Goal: Information Seeking & Learning: Understand process/instructions

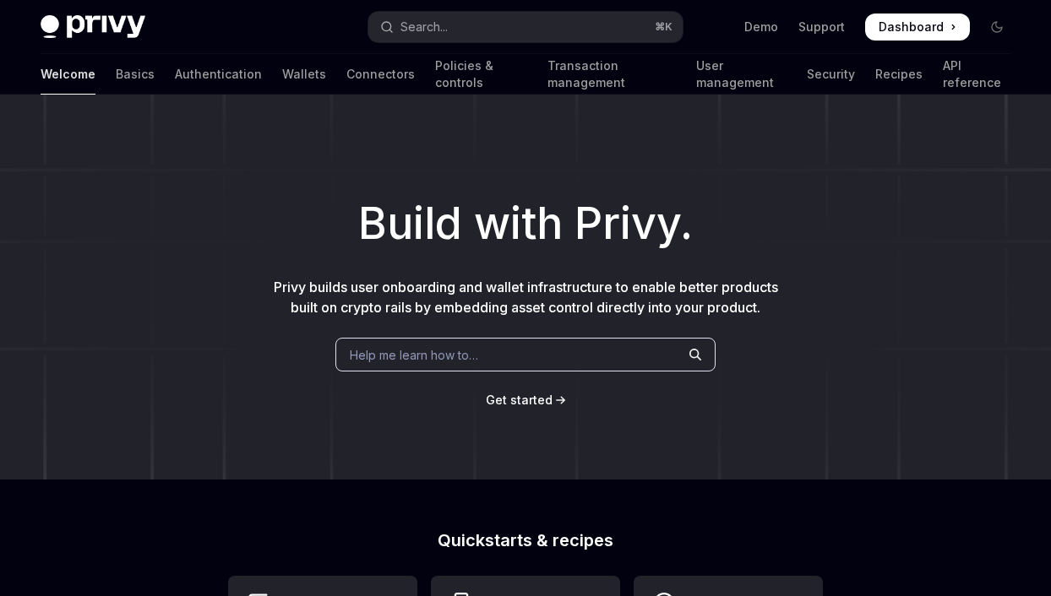
click at [533, 394] on span "Get started" at bounding box center [519, 400] width 67 height 14
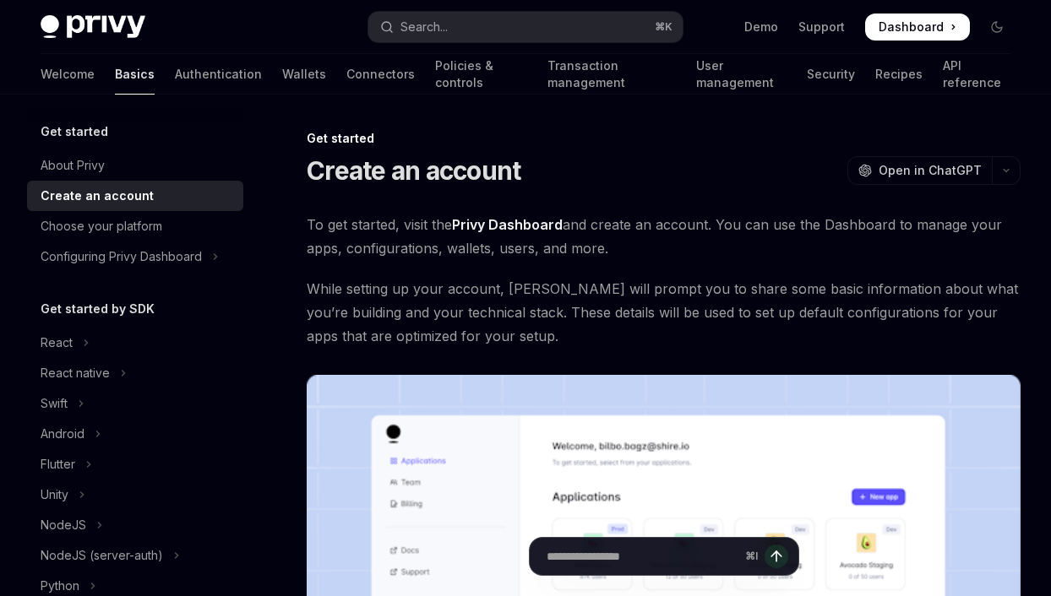
click at [909, 29] on span "Dashboard" at bounding box center [911, 27] width 65 height 17
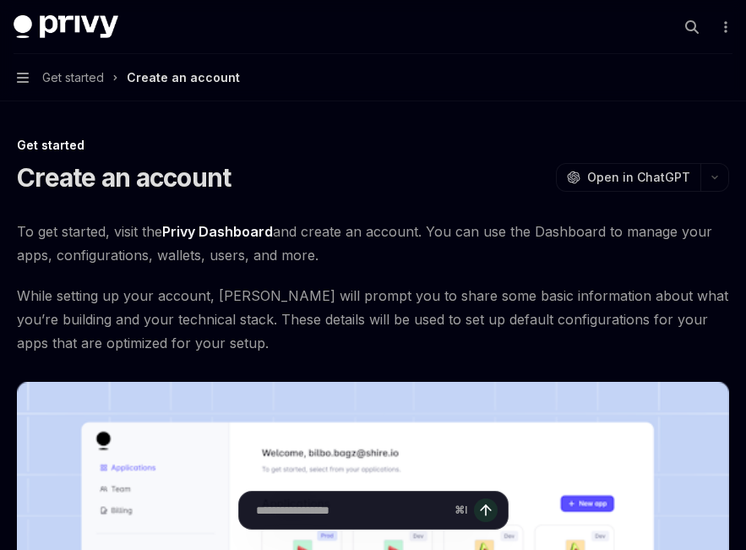
type textarea "*"
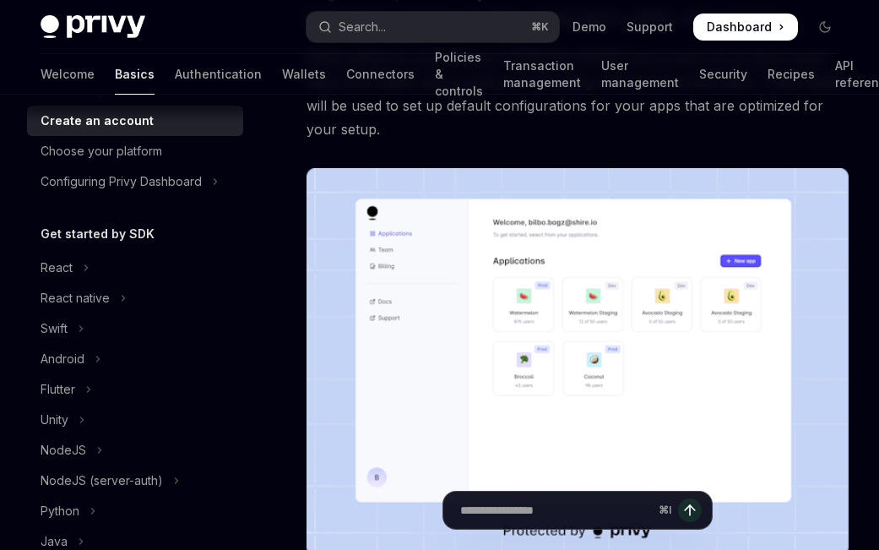
scroll to position [89, 0]
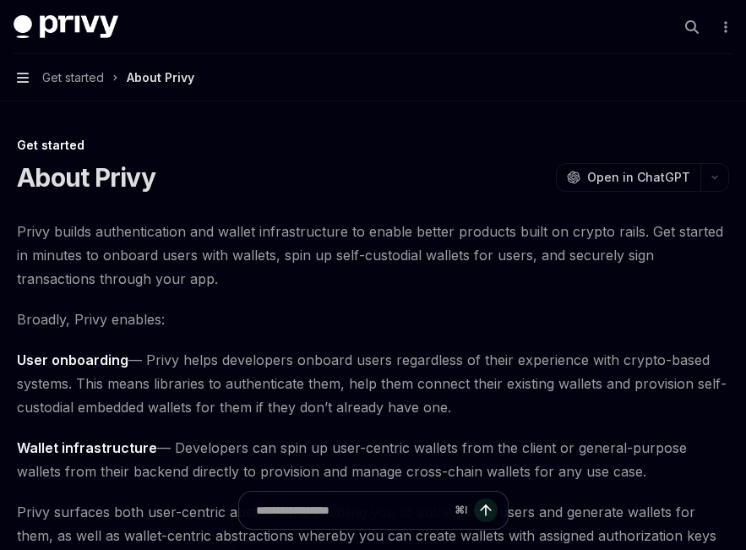
click at [19, 74] on icon "button" at bounding box center [23, 78] width 12 height 14
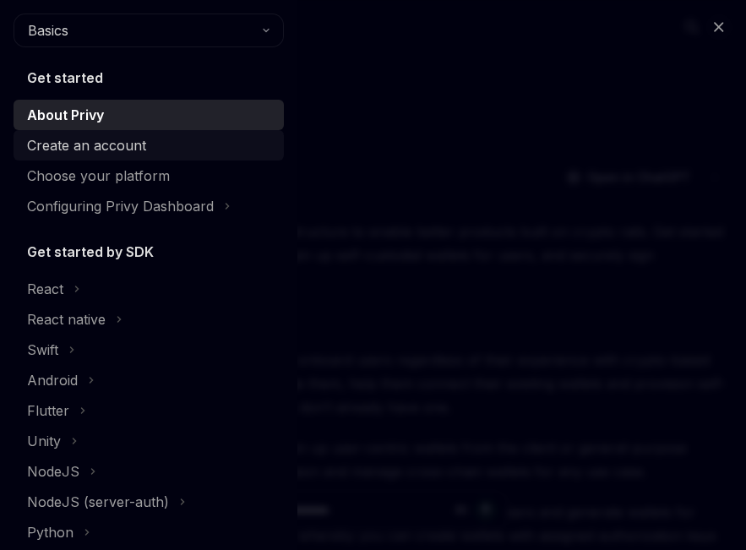
click at [126, 147] on div "Create an account" at bounding box center [86, 145] width 119 height 20
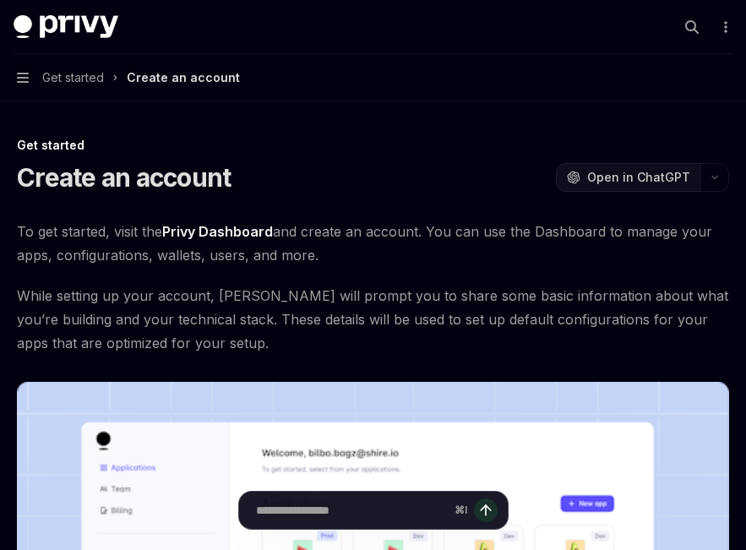
click at [646, 184] on span "Open in ChatGPT" at bounding box center [638, 177] width 103 height 17
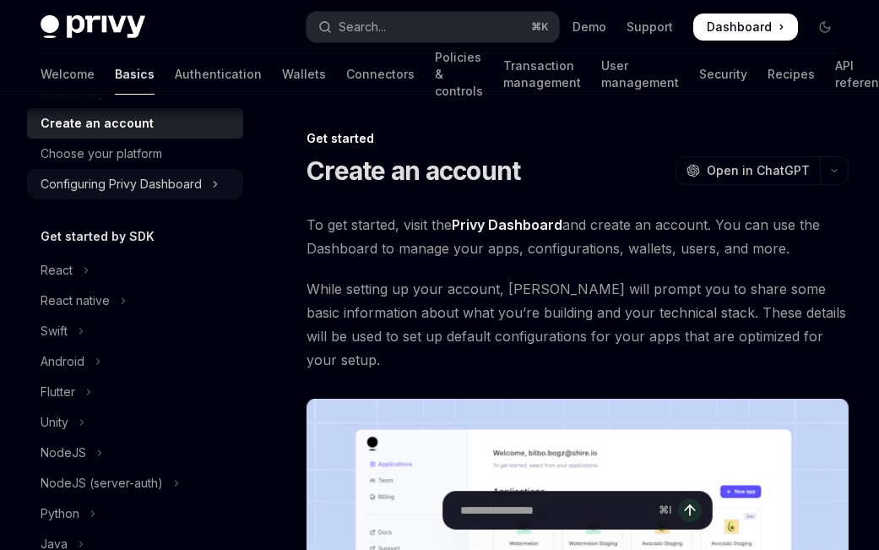
scroll to position [88, 0]
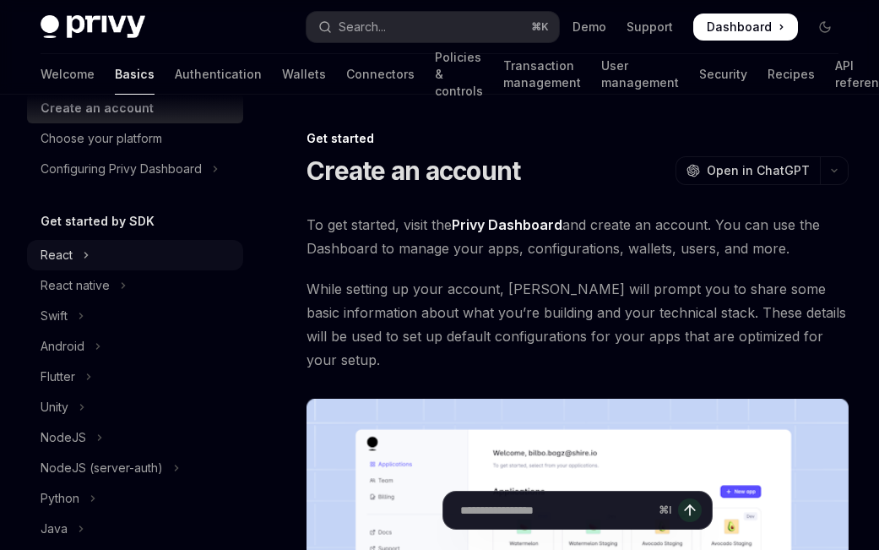
click at [63, 254] on div "React" at bounding box center [57, 255] width 32 height 20
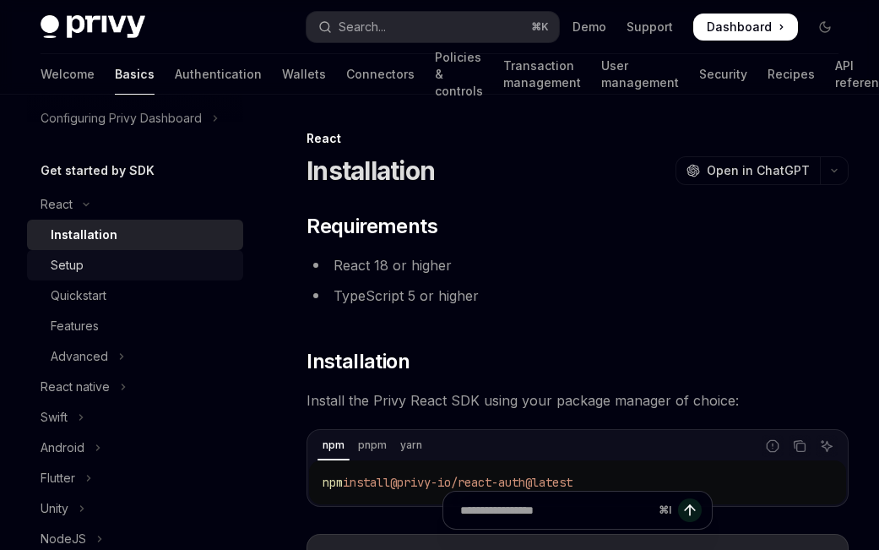
scroll to position [153, 0]
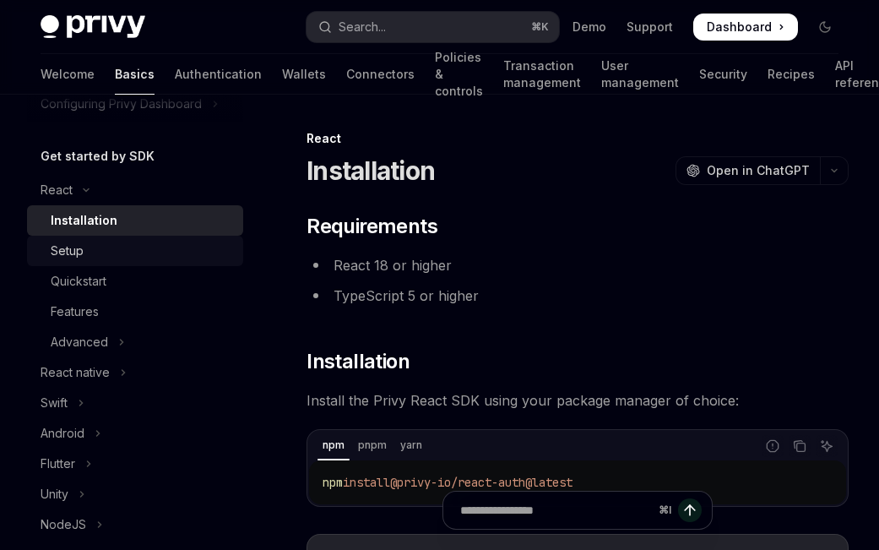
click at [73, 259] on div "Setup" at bounding box center [67, 251] width 33 height 20
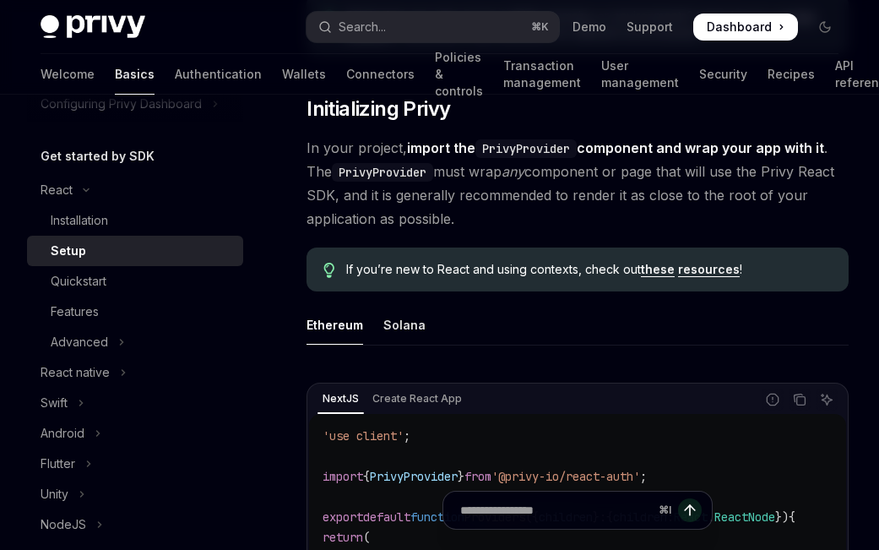
scroll to position [447, 0]
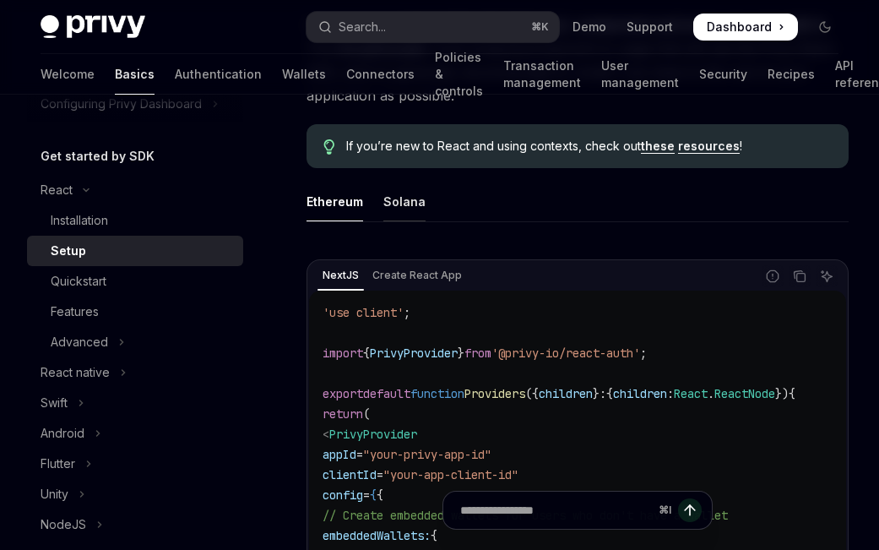
click at [400, 199] on div "Solana" at bounding box center [405, 202] width 42 height 40
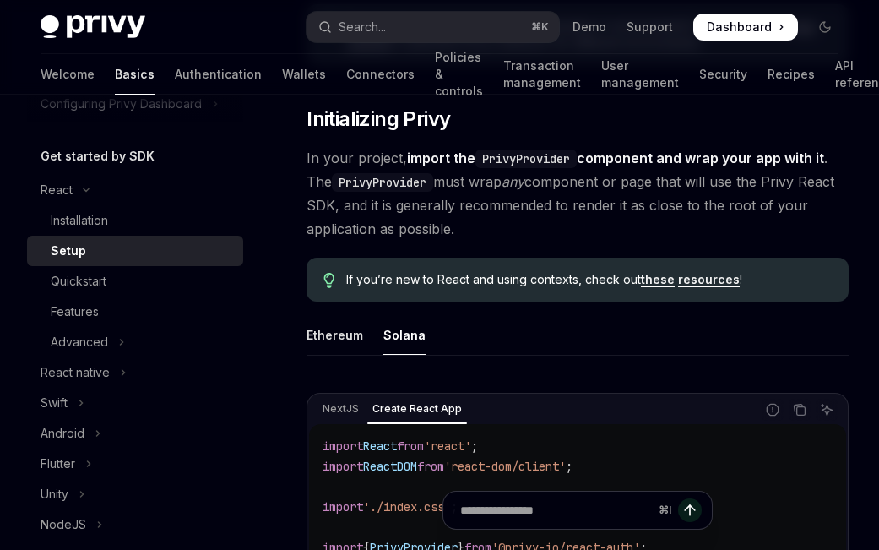
scroll to position [269, 0]
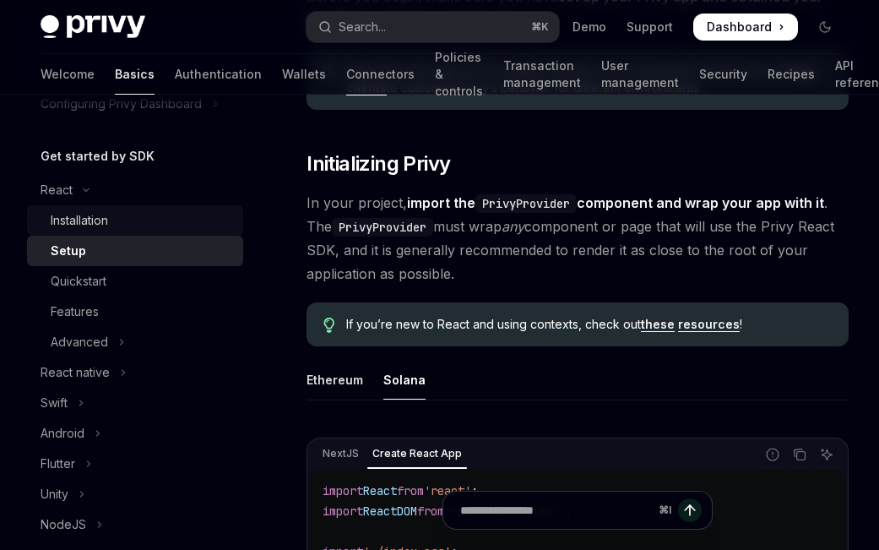
click at [63, 226] on div "Installation" at bounding box center [79, 220] width 57 height 20
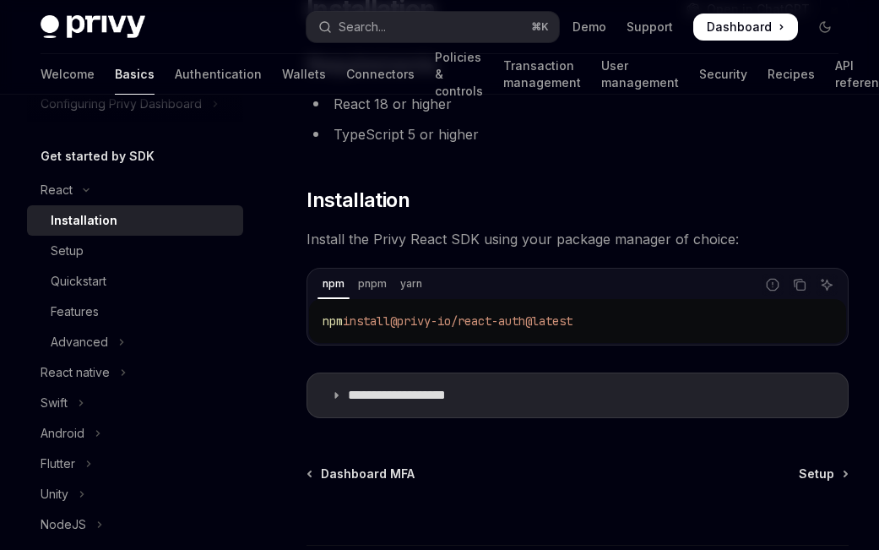
scroll to position [175, 0]
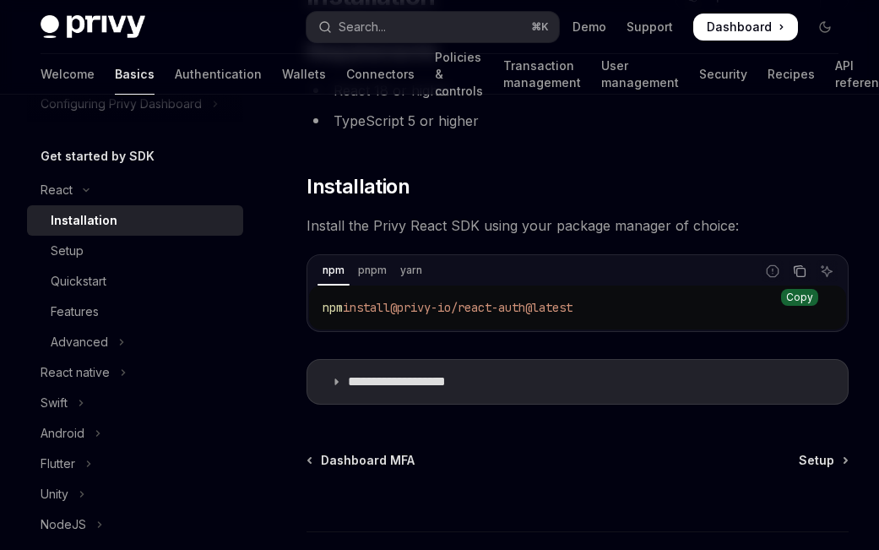
click at [799, 269] on icon "Copy the contents from the code block" at bounding box center [800, 271] width 14 height 14
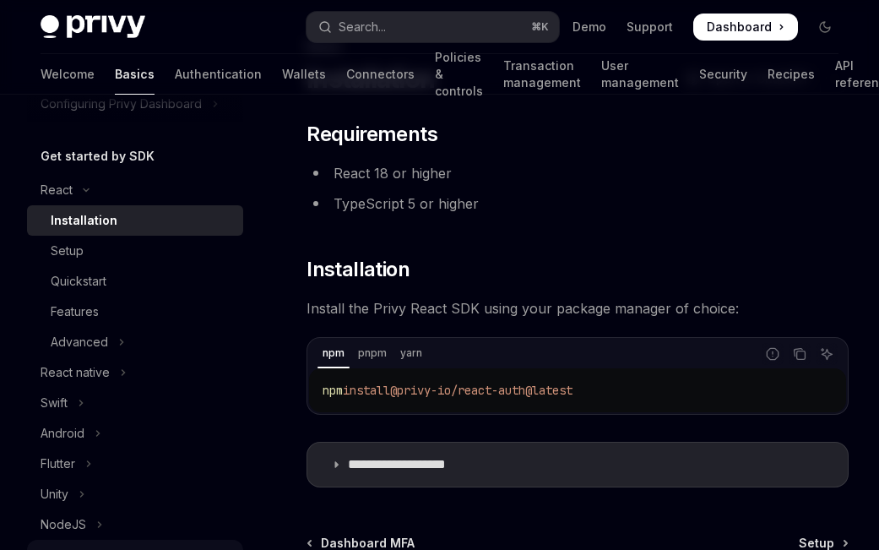
scroll to position [0, 0]
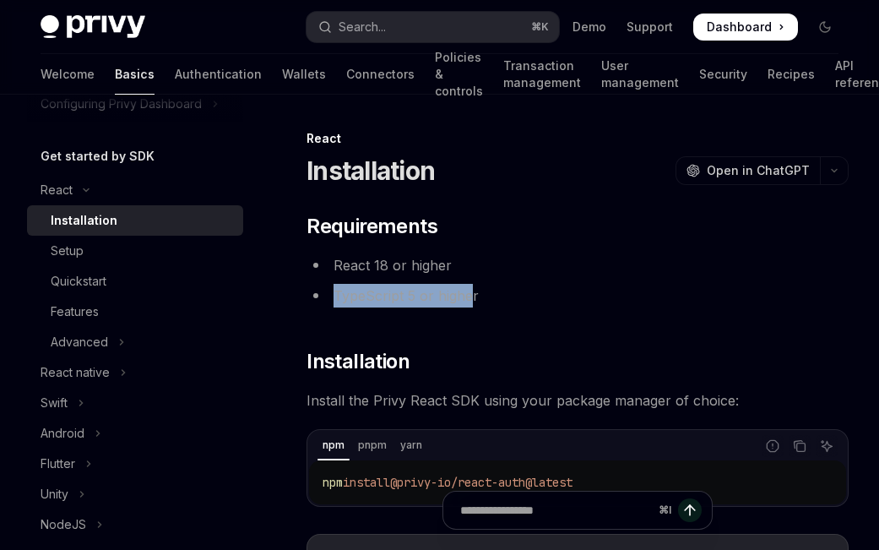
drag, startPoint x: 434, startPoint y: 293, endPoint x: 473, endPoint y: 291, distance: 38.9
click at [471, 291] on li "TypeScript 5 or higher" at bounding box center [578, 296] width 542 height 24
drag, startPoint x: 473, startPoint y: 291, endPoint x: 487, endPoint y: 294, distance: 13.8
click at [475, 291] on li "TypeScript 5 or higher" at bounding box center [578, 296] width 542 height 24
drag, startPoint x: 446, startPoint y: 295, endPoint x: 356, endPoint y: 296, distance: 89.5
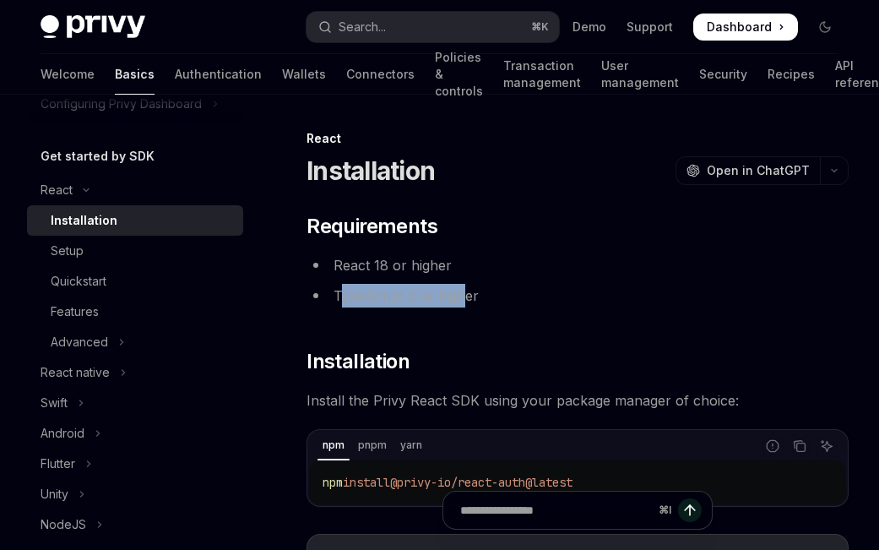
click at [346, 297] on li "TypeScript 5 or higher" at bounding box center [578, 296] width 542 height 24
click at [487, 296] on li "TypeScript 5 or higher" at bounding box center [578, 296] width 542 height 24
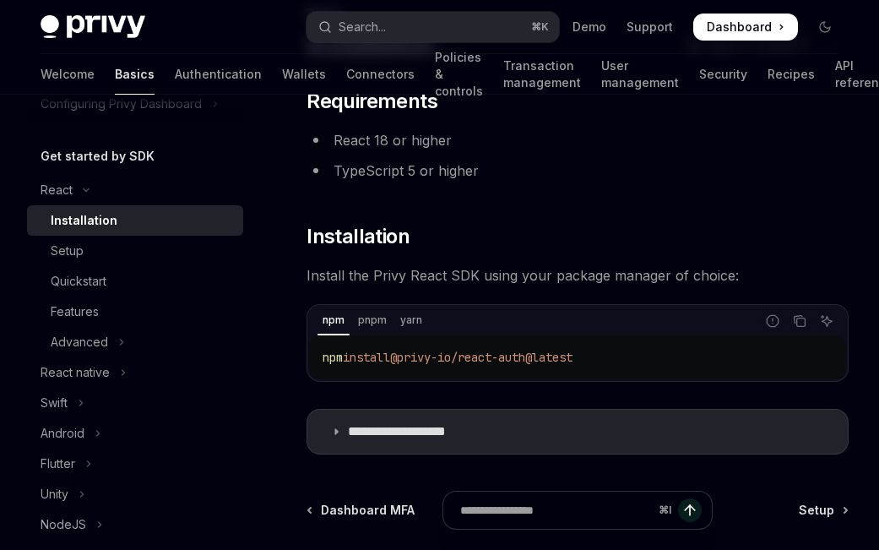
scroll to position [171, 0]
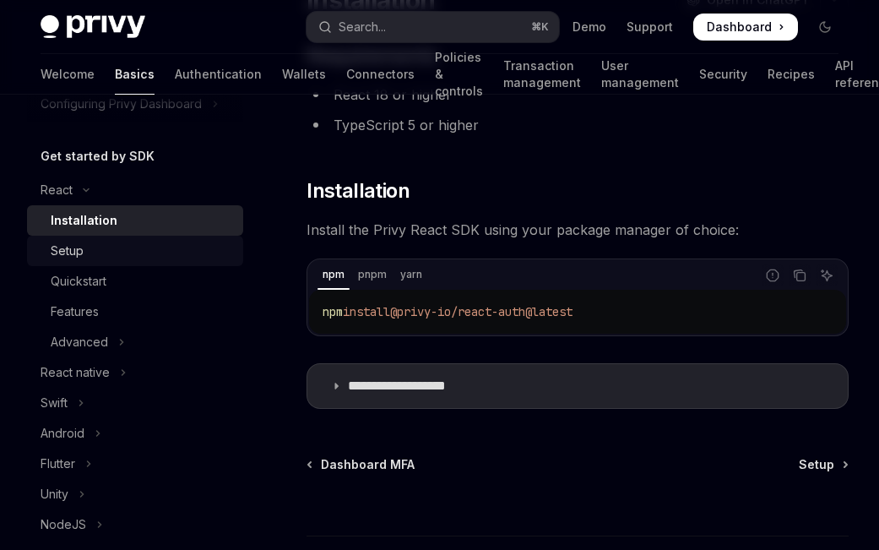
click at [90, 246] on div "Setup" at bounding box center [142, 251] width 182 height 20
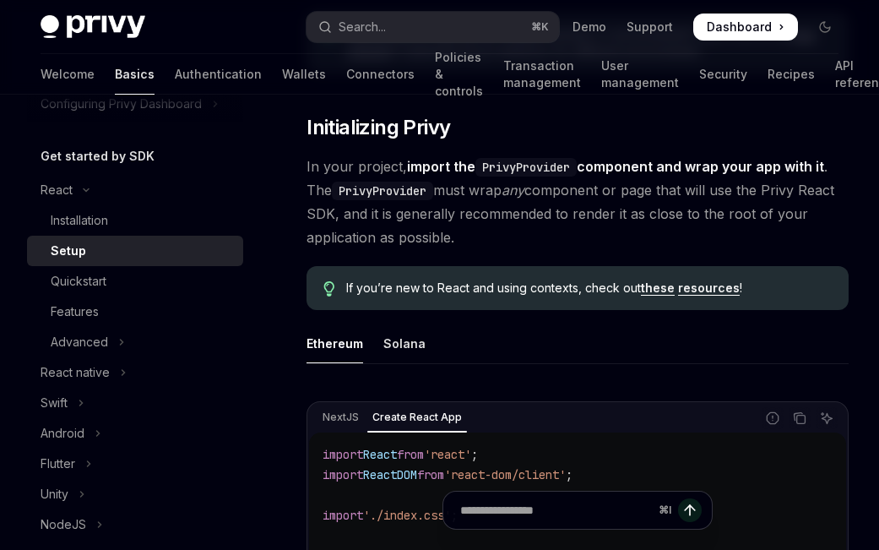
scroll to position [389, 0]
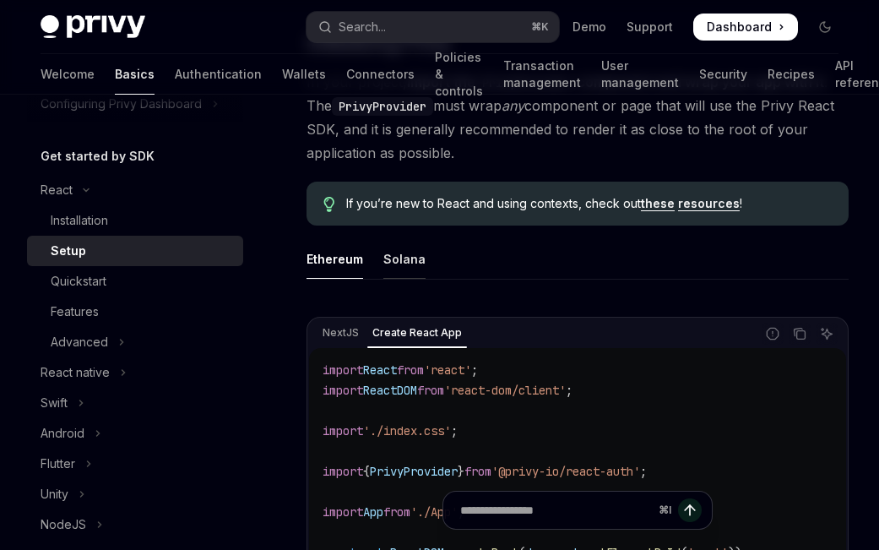
click at [411, 258] on div "Solana" at bounding box center [405, 259] width 42 height 40
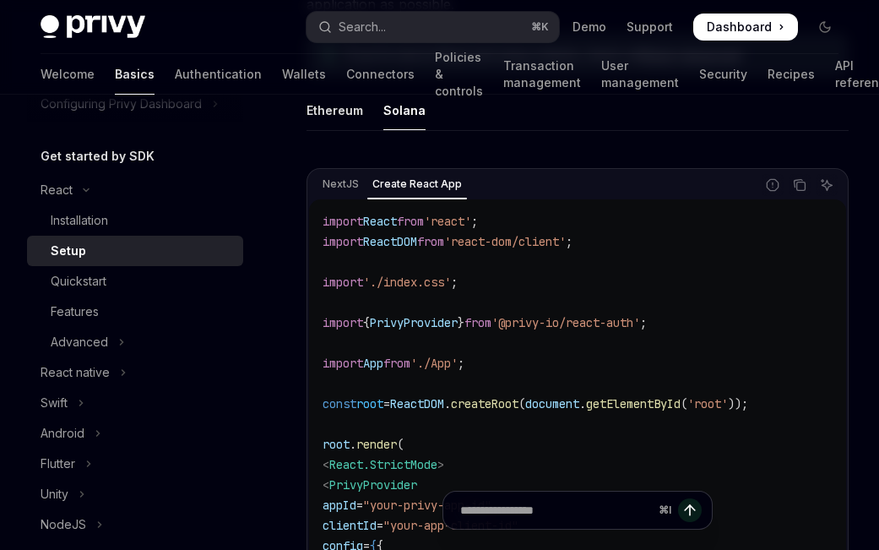
scroll to position [536, 0]
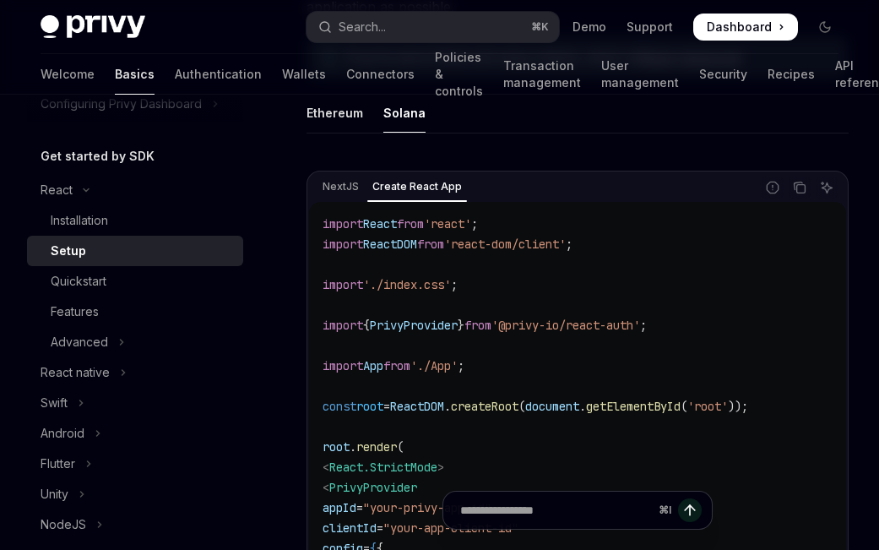
drag, startPoint x: 367, startPoint y: 242, endPoint x: 607, endPoint y: 249, distance: 240.0
click at [573, 249] on span "import ReactDOM from 'react-dom/client' ;" at bounding box center [448, 244] width 250 height 15
click at [607, 249] on code "import React from 'react' ; import ReactDOM from 'react-dom/client' ; import '.…" at bounding box center [578, 508] width 510 height 588
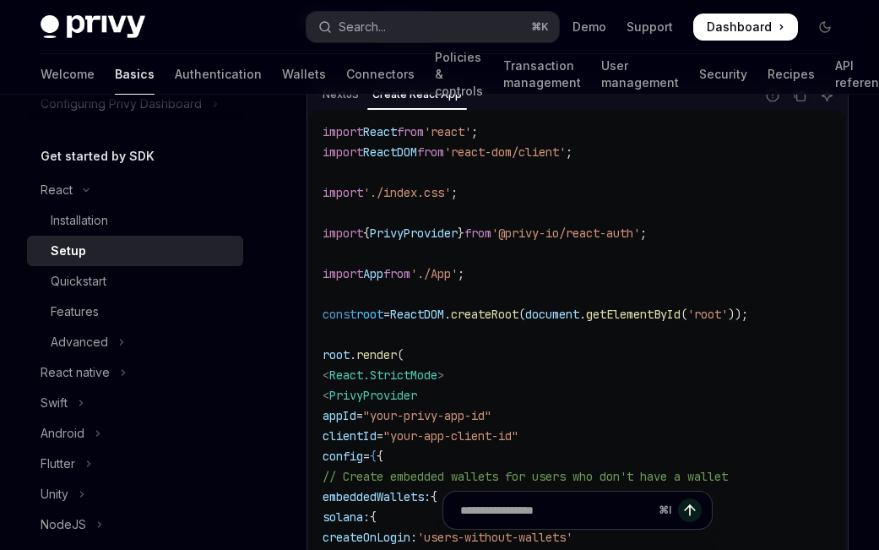
scroll to position [645, 0]
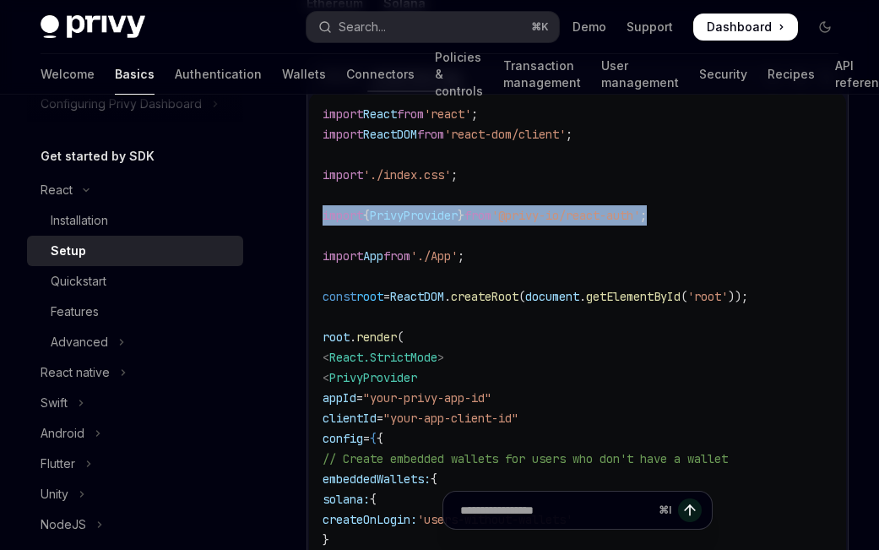
drag, startPoint x: 320, startPoint y: 217, endPoint x: 697, endPoint y: 222, distance: 376.8
click at [698, 222] on div "import React from 'react' ; import ReactDOM from 'react-dom/client' ; import '.…" at bounding box center [577, 398] width 537 height 612
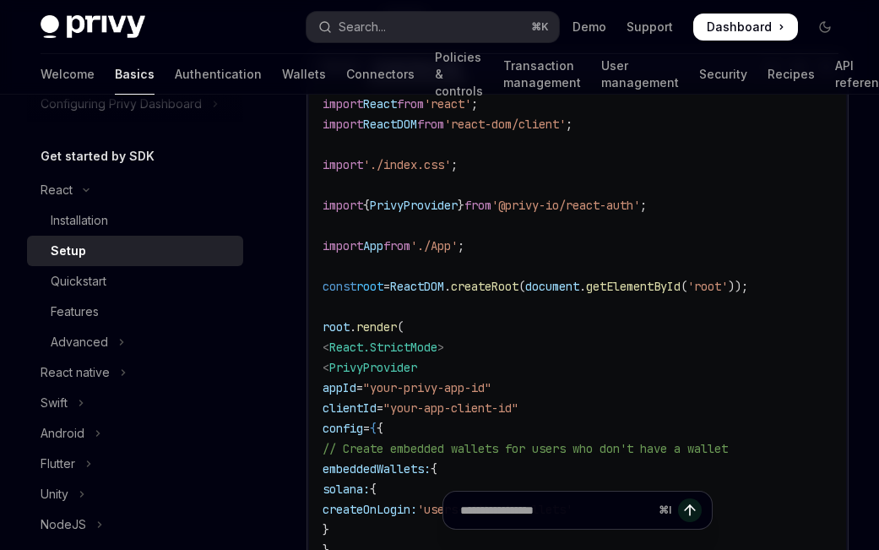
click at [509, 334] on code "import React from 'react' ; import ReactDOM from 'react-dom/client' ; import '.…" at bounding box center [578, 388] width 510 height 588
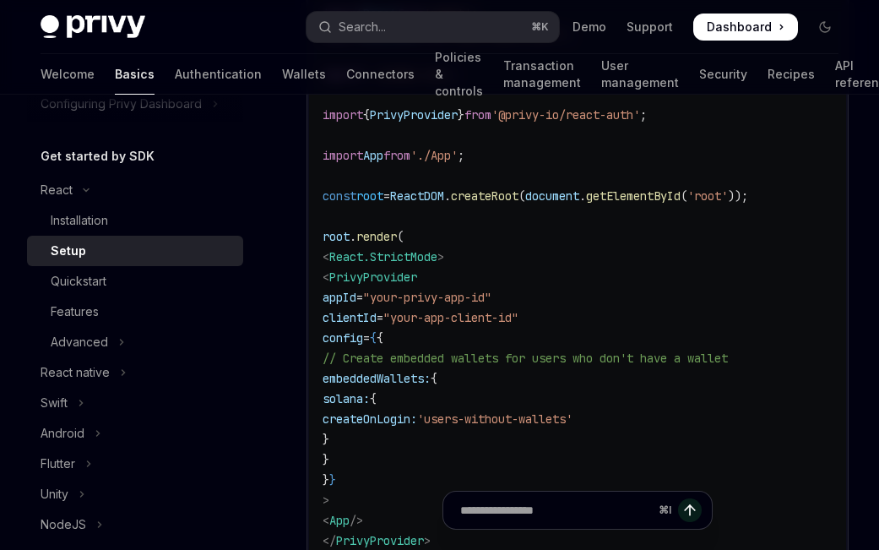
scroll to position [797, 0]
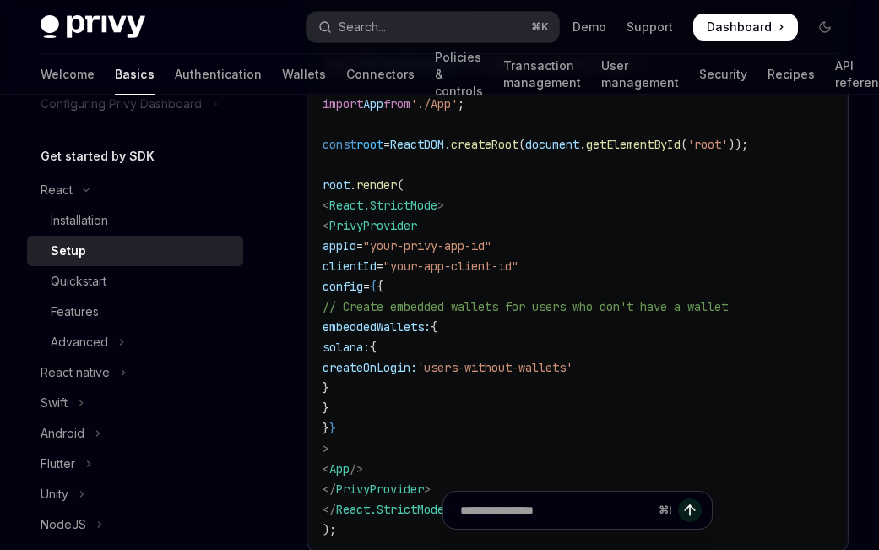
drag, startPoint x: 408, startPoint y: 371, endPoint x: 665, endPoint y: 364, distance: 256.9
click at [688, 366] on code "import React from 'react' ; import ReactDOM from 'react-dom/client' ; import '.…" at bounding box center [578, 246] width 510 height 588
click at [550, 362] on span "'users-without-wallets'" at bounding box center [494, 367] width 155 height 15
drag, startPoint x: 384, startPoint y: 327, endPoint x: 528, endPoint y: 337, distance: 144.8
click at [544, 332] on code "import React from 'react' ; import ReactDOM from 'react-dom/client' ; import '.…" at bounding box center [578, 246] width 510 height 588
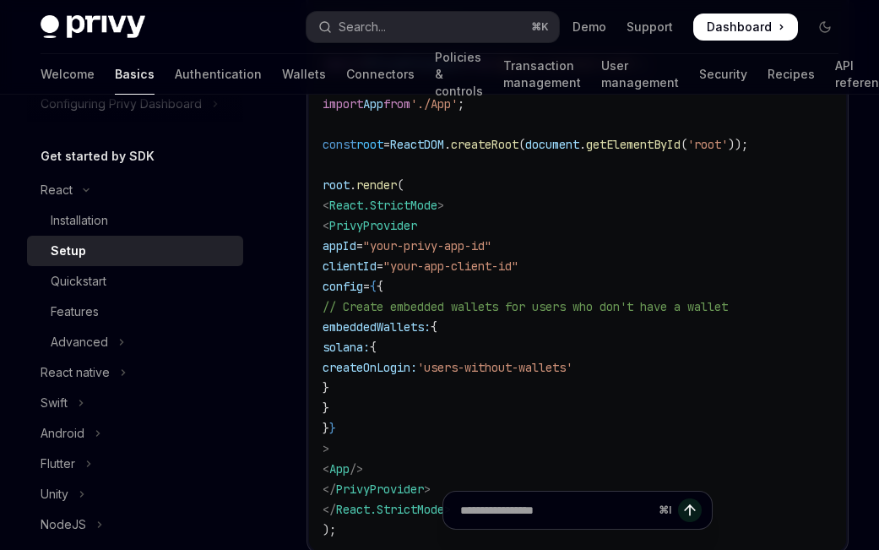
click at [503, 351] on code "import React from 'react' ; import ReactDOM from 'react-dom/client' ; import '.…" at bounding box center [578, 246] width 510 height 588
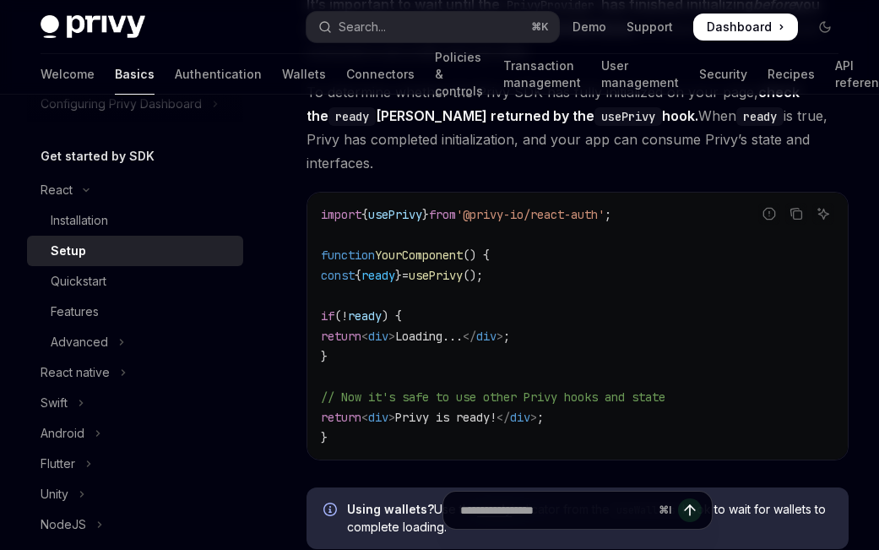
scroll to position [2121, 0]
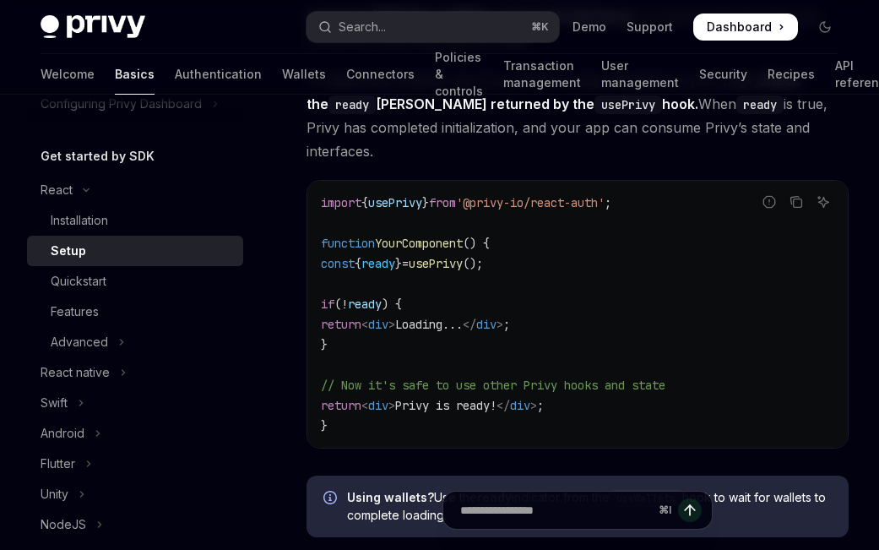
click at [395, 256] on span "ready" at bounding box center [379, 263] width 34 height 15
drag, startPoint x: 339, startPoint y: 242, endPoint x: 489, endPoint y: 253, distance: 150.8
click at [483, 256] on span "const { ready } = usePrivy ();" at bounding box center [402, 263] width 162 height 15
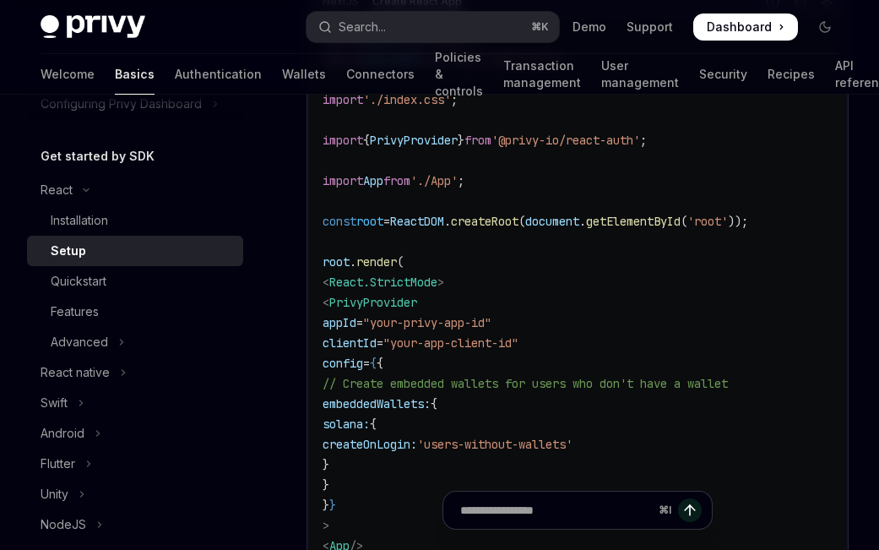
scroll to position [729, 0]
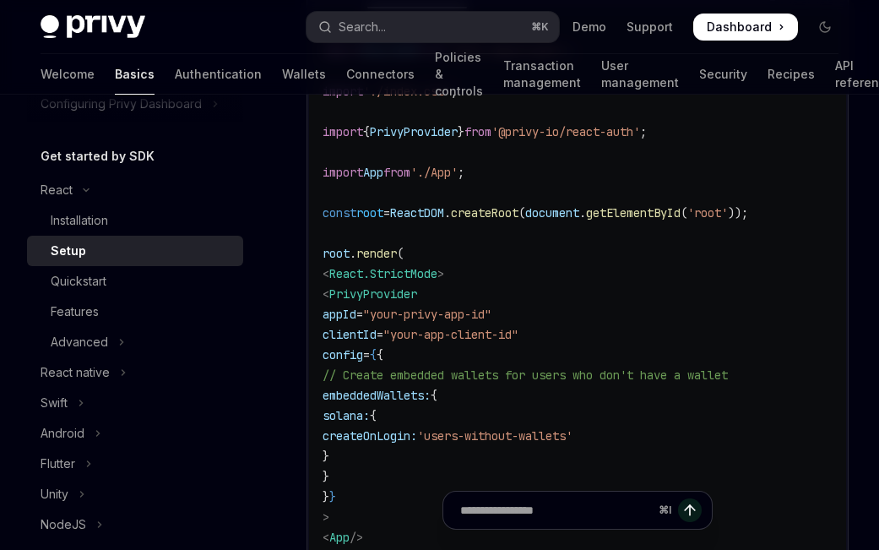
drag, startPoint x: 365, startPoint y: 374, endPoint x: 814, endPoint y: 376, distance: 449.4
click at [814, 376] on code "import React from 'react' ; import ReactDOM from 'react-dom/client' ; import '.…" at bounding box center [578, 314] width 510 height 588
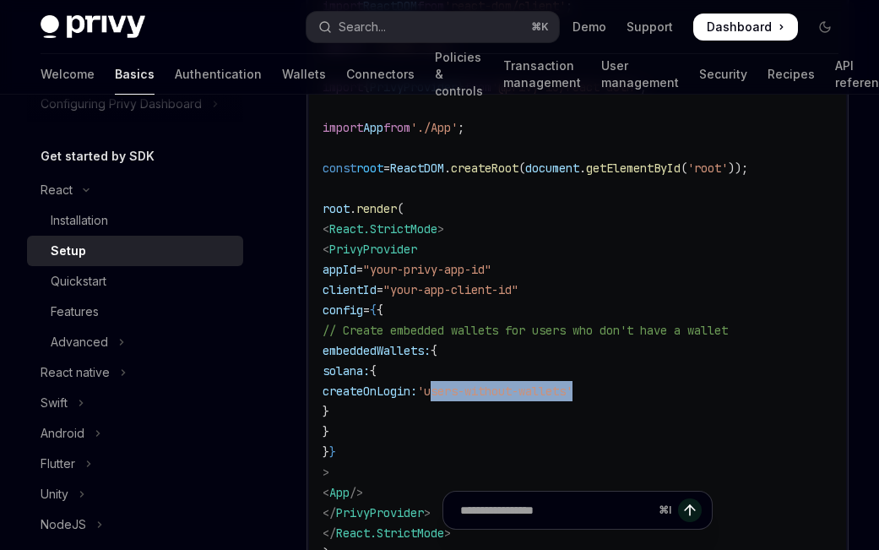
drag, startPoint x: 570, startPoint y: 395, endPoint x: 667, endPoint y: 393, distance: 97.2
click at [573, 393] on span "'users-without-wallets'" at bounding box center [494, 391] width 155 height 15
click at [417, 393] on span "createOnLogin:" at bounding box center [370, 391] width 95 height 15
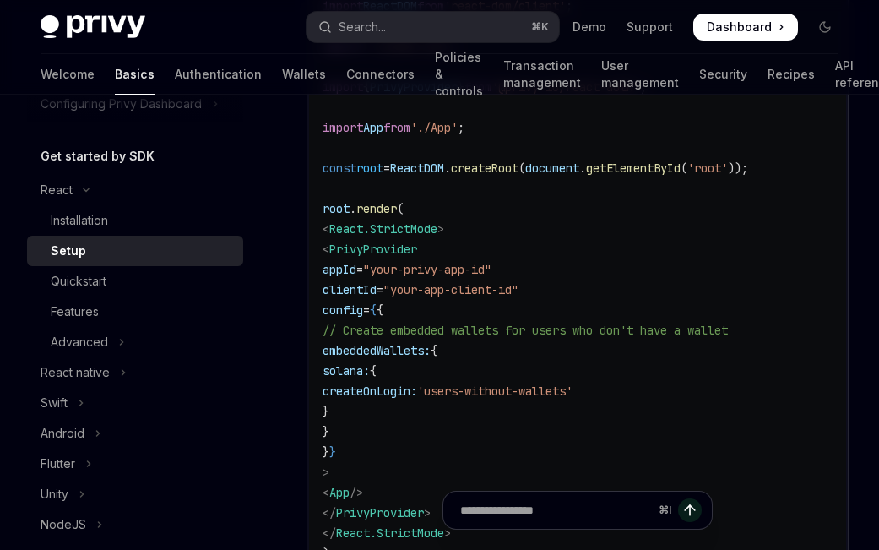
scroll to position [832, 0]
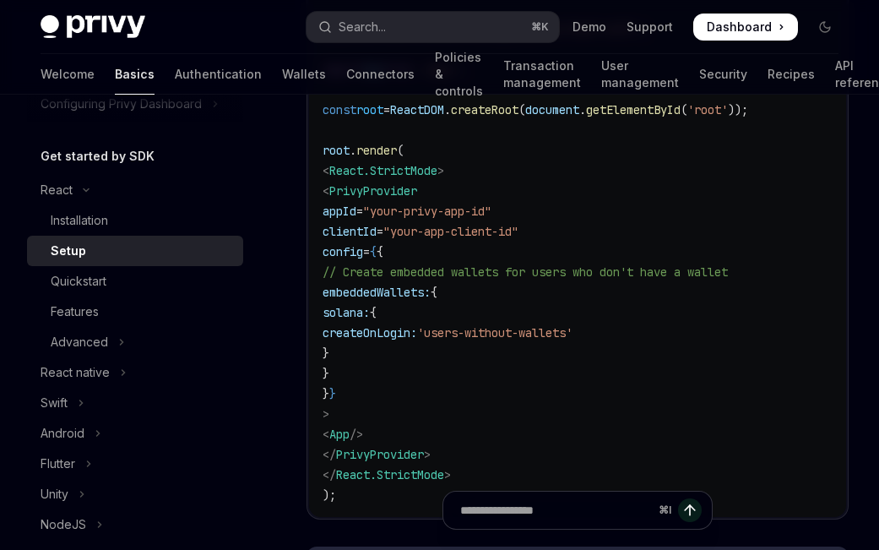
click at [370, 310] on span "solana:" at bounding box center [346, 312] width 47 height 15
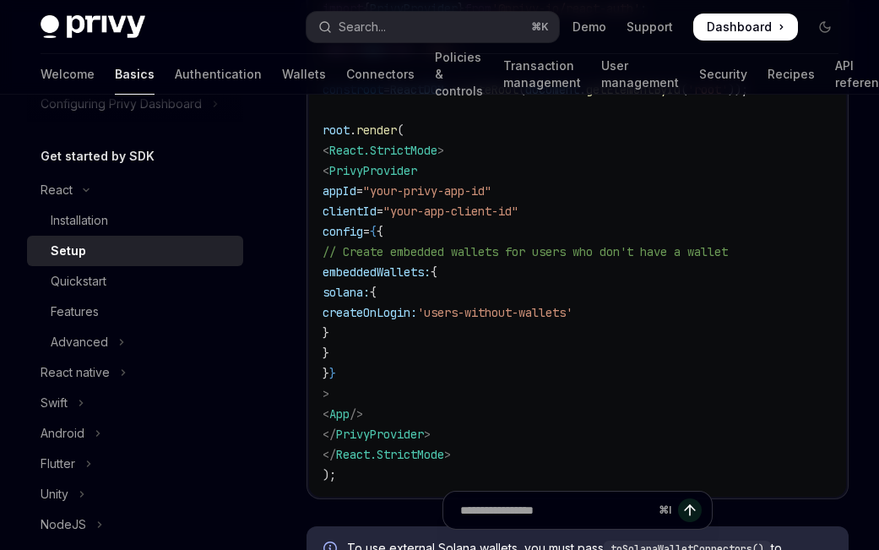
scroll to position [855, 0]
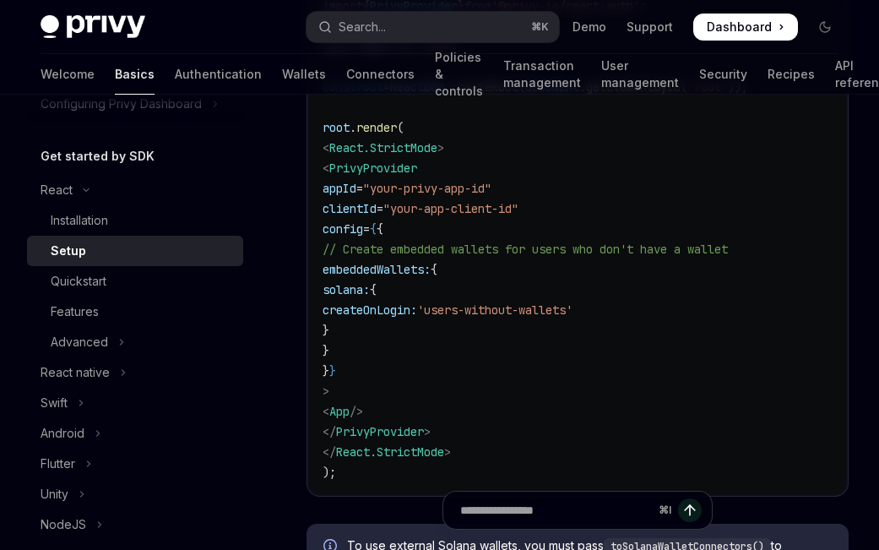
click at [417, 313] on span "createOnLogin:" at bounding box center [370, 309] width 95 height 15
click at [370, 291] on span "solana:" at bounding box center [346, 289] width 47 height 15
click at [417, 313] on span "createOnLogin:" at bounding box center [370, 309] width 95 height 15
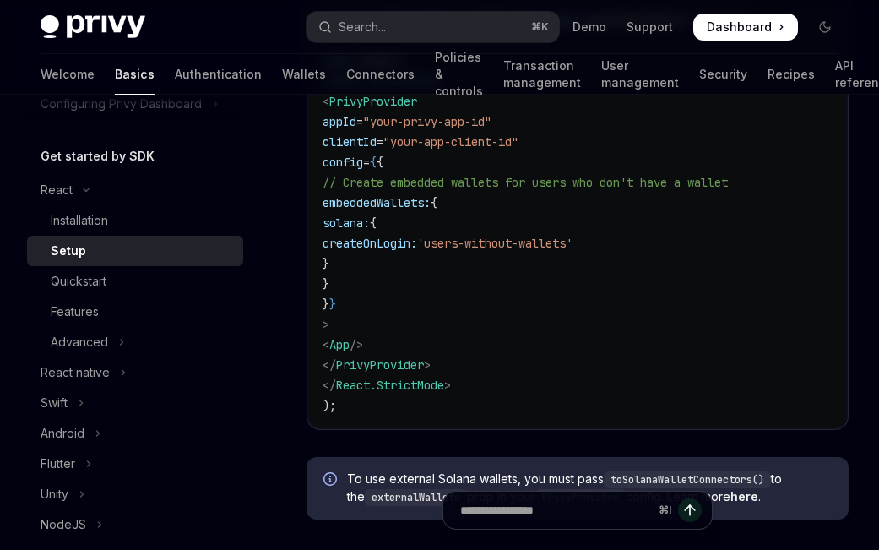
scroll to position [934, 0]
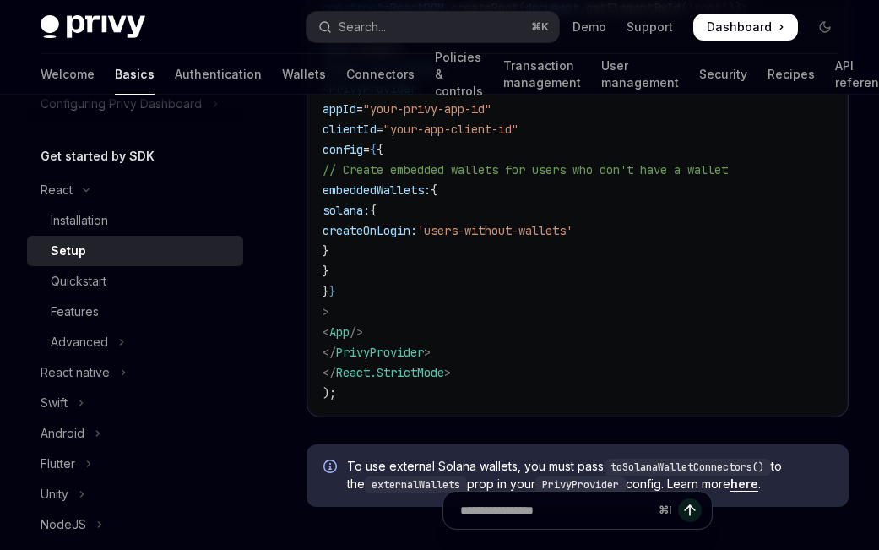
drag, startPoint x: 355, startPoint y: 341, endPoint x: 373, endPoint y: 342, distance: 17.8
click at [355, 341] on code "import React from 'react' ; import ReactDOM from 'react-dom/client' ; import '.…" at bounding box center [578, 109] width 510 height 588
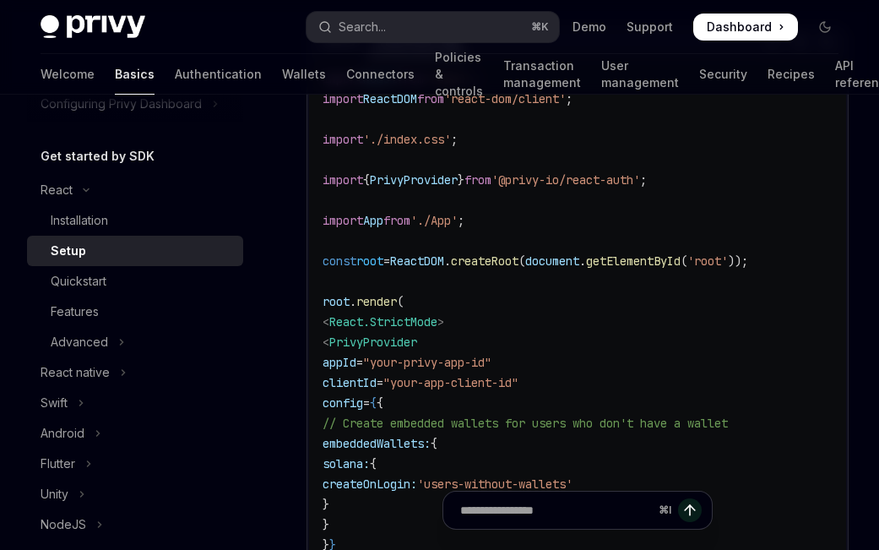
scroll to position [687, 0]
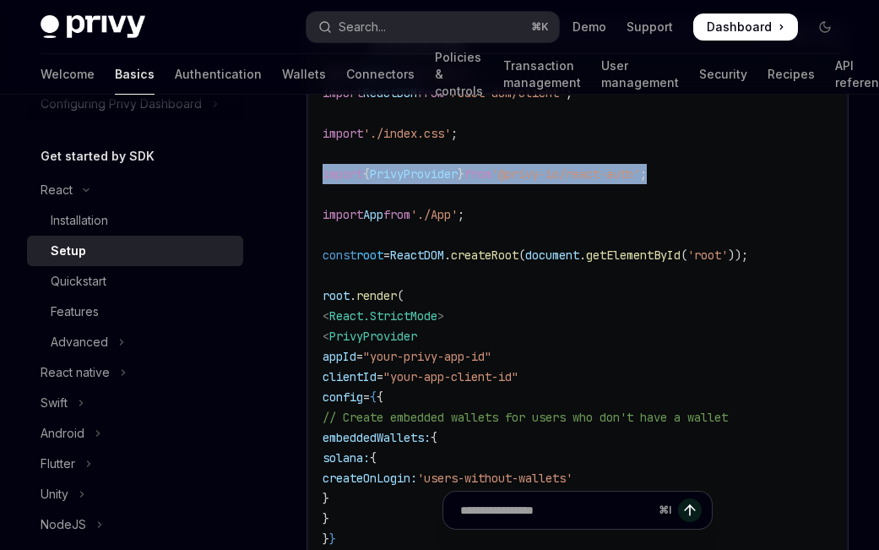
drag, startPoint x: 715, startPoint y: 177, endPoint x: 294, endPoint y: 174, distance: 420.7
copy span "import { PrivyProvider } from '@privy-io/react-auth' ;"
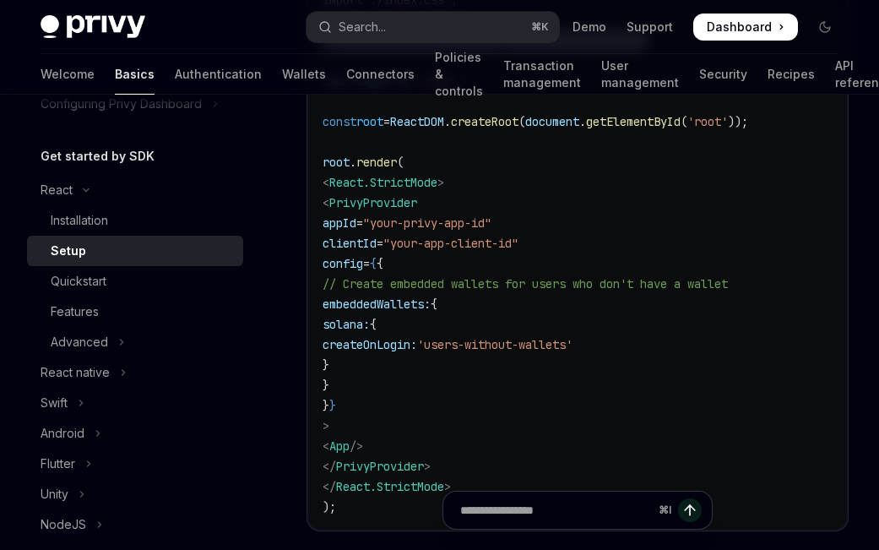
scroll to position [818, 0]
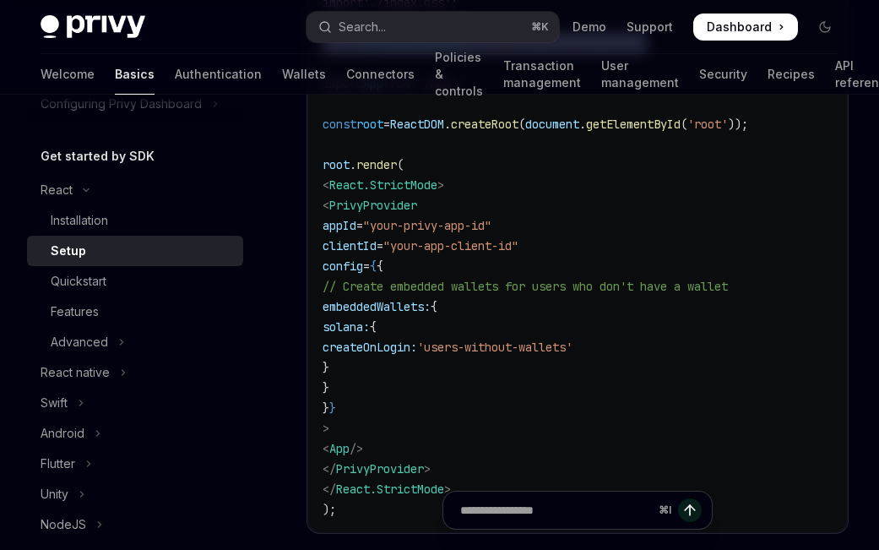
drag, startPoint x: 350, startPoint y: 206, endPoint x: 482, endPoint y: 465, distance: 290.2
click at [482, 466] on code "import React from 'react' ; import ReactDOM from 'react-dom/client' ; import '.…" at bounding box center [578, 226] width 510 height 588
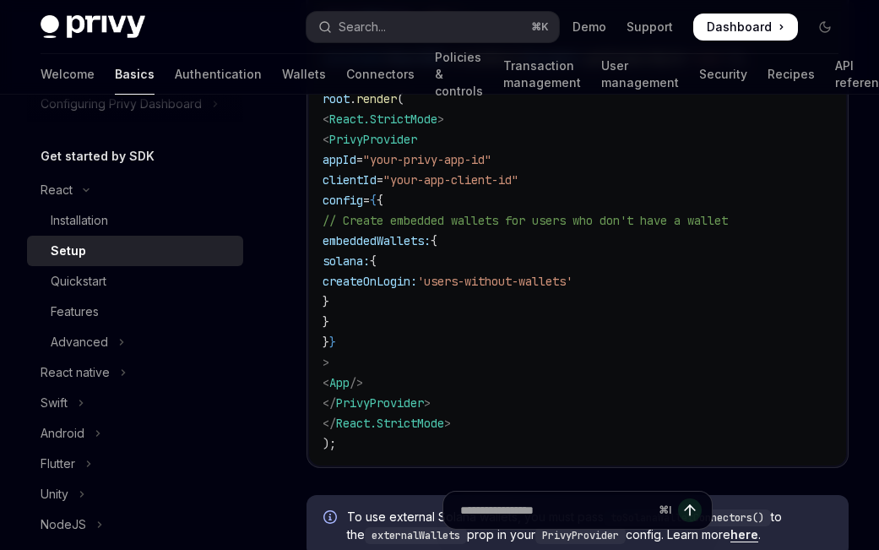
scroll to position [895, 0]
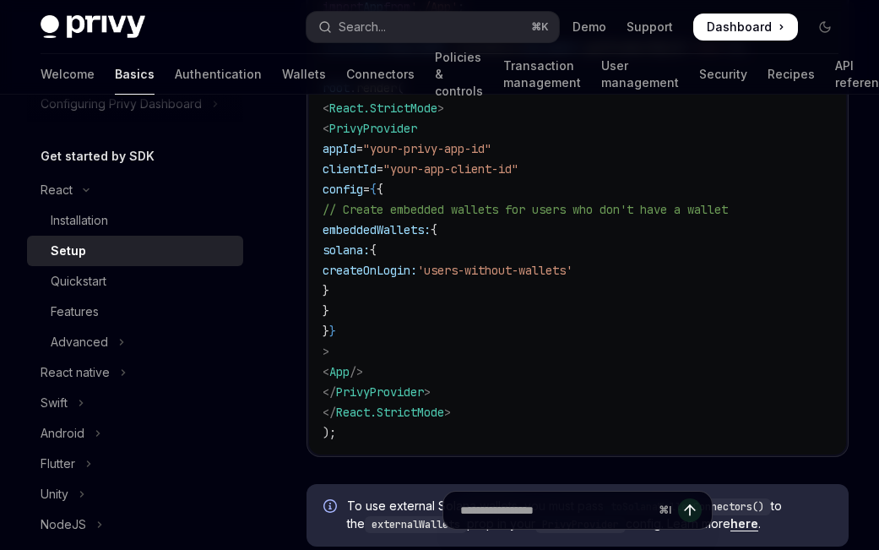
copy code "< PrivyProvider appId = "your-privy-app-id" clientId = "your-app-client-id" con…"
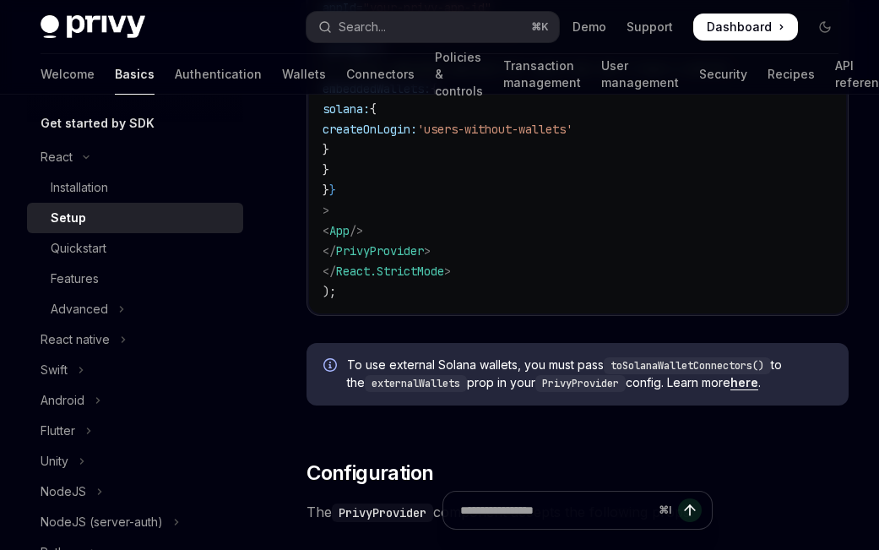
scroll to position [1094, 0]
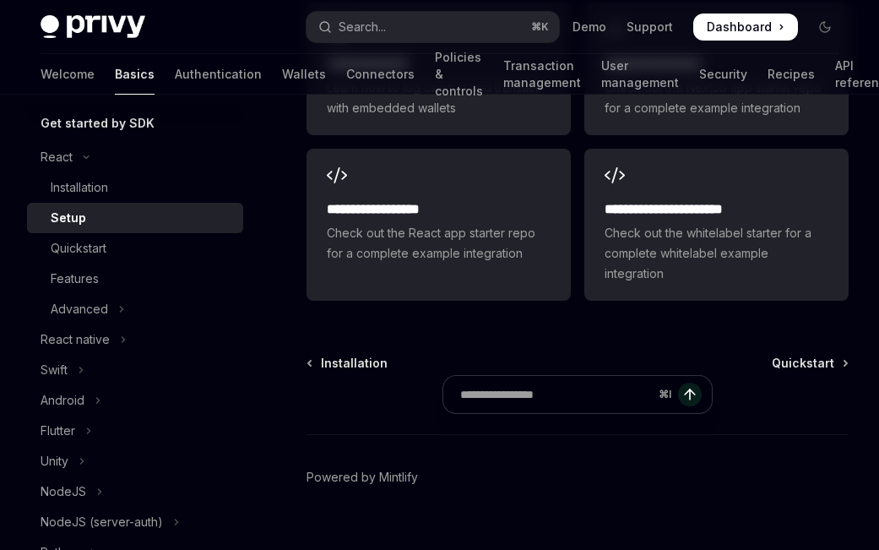
scroll to position [2680, 0]
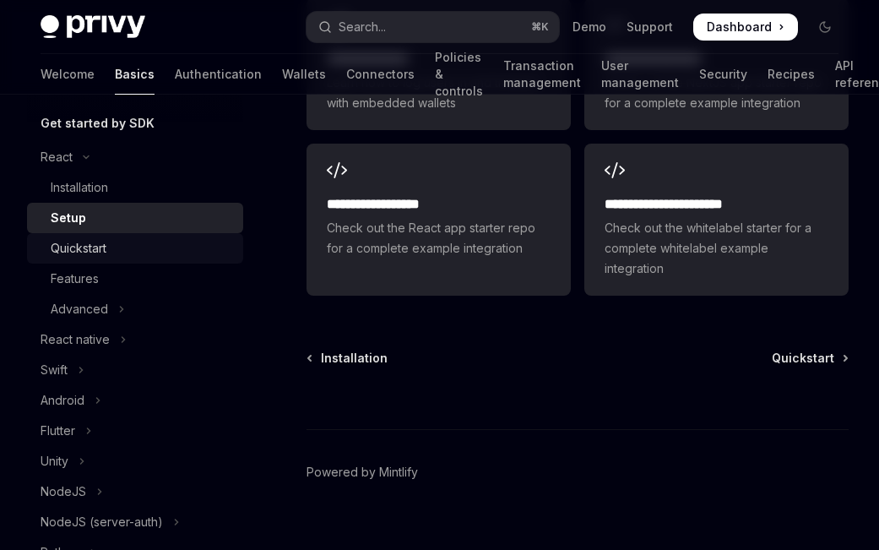
click at [108, 256] on div "Quickstart" at bounding box center [142, 248] width 182 height 20
type textarea "*"
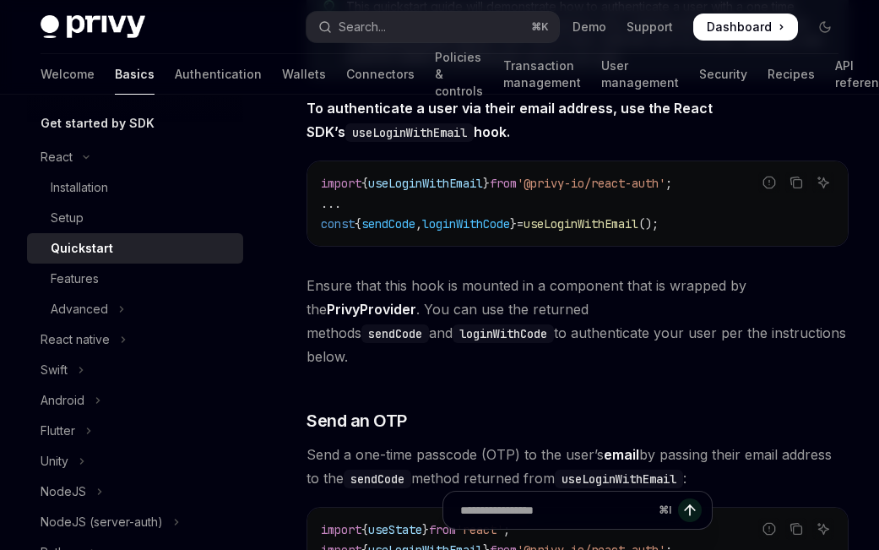
scroll to position [433, 0]
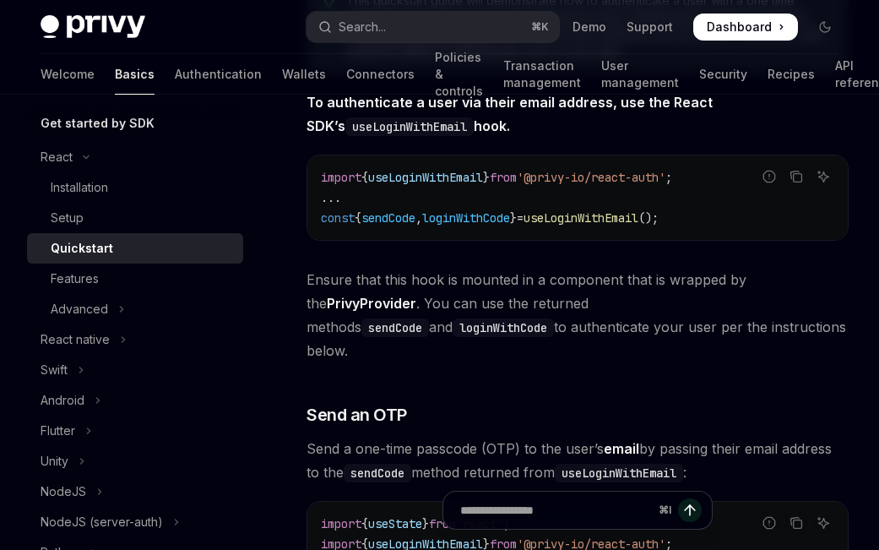
click at [408, 217] on span "sendCode" at bounding box center [389, 217] width 54 height 15
click at [467, 218] on span "loginWithCode" at bounding box center [466, 217] width 88 height 15
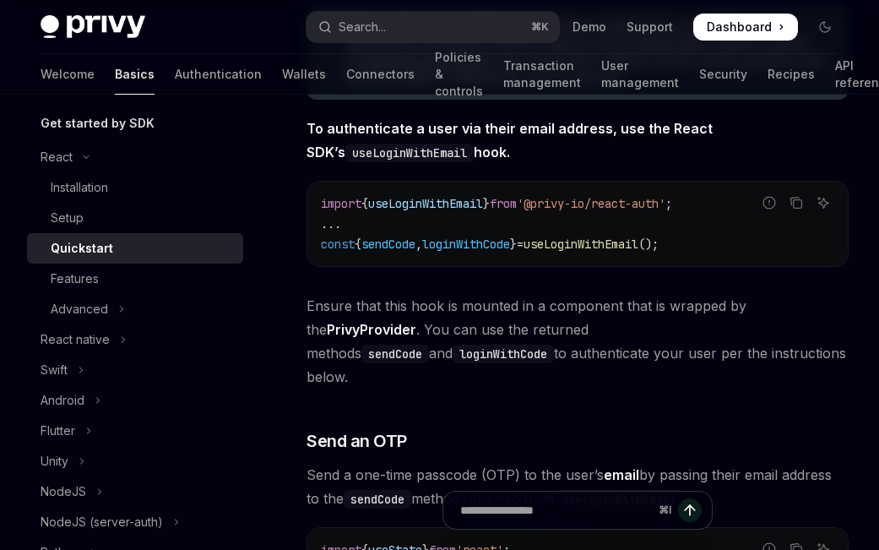
scroll to position [400, 0]
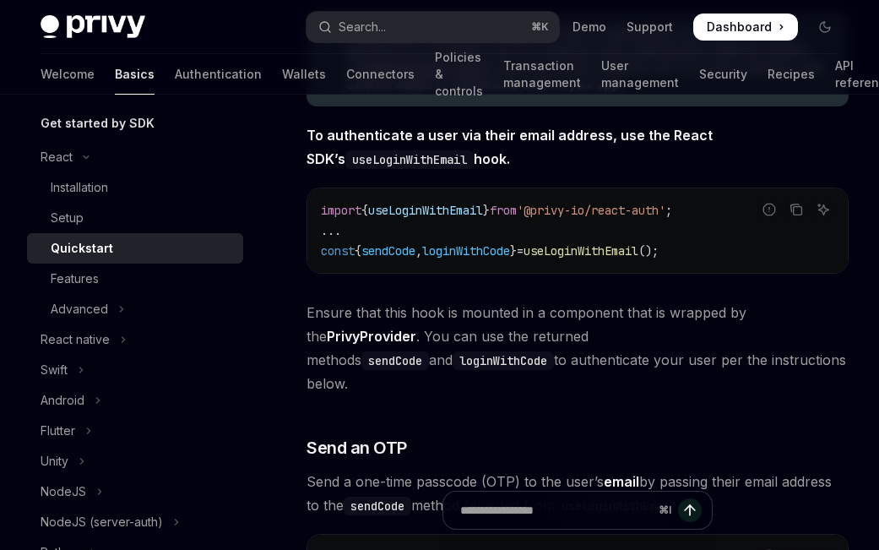
click at [567, 255] on span "useLoginWithEmail" at bounding box center [581, 250] width 115 height 15
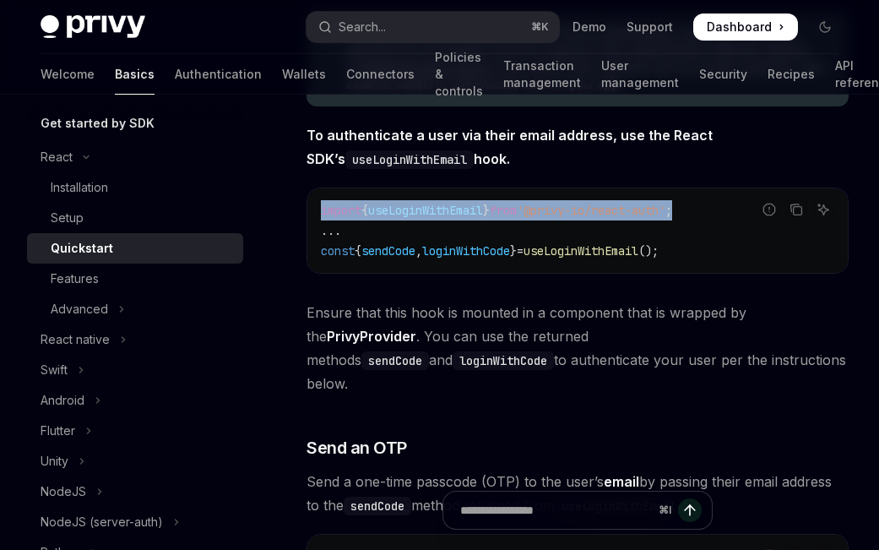
drag, startPoint x: 317, startPoint y: 210, endPoint x: 503, endPoint y: 252, distance: 191.4
click at [721, 212] on div "import { useLoginWithEmail } from '@privy-io/react-auth' ; ... const { sendCode…" at bounding box center [577, 230] width 541 height 84
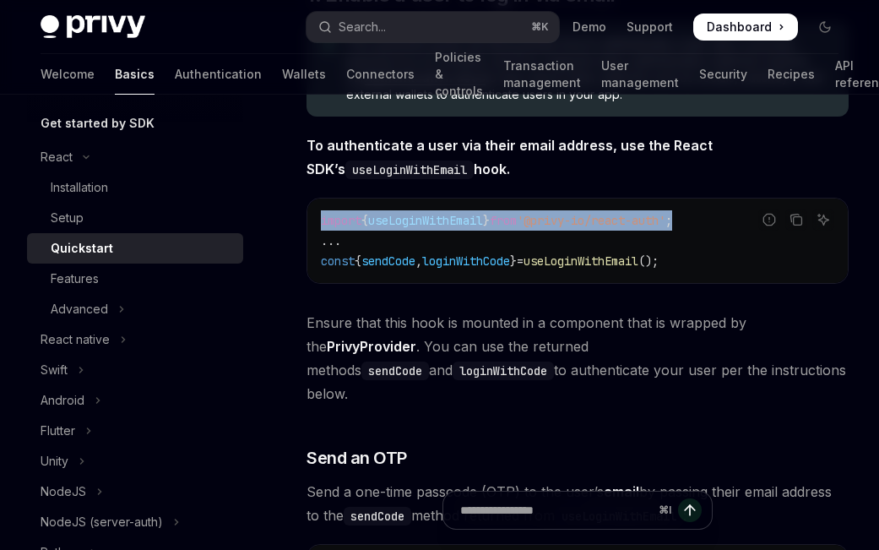
scroll to position [389, 0]
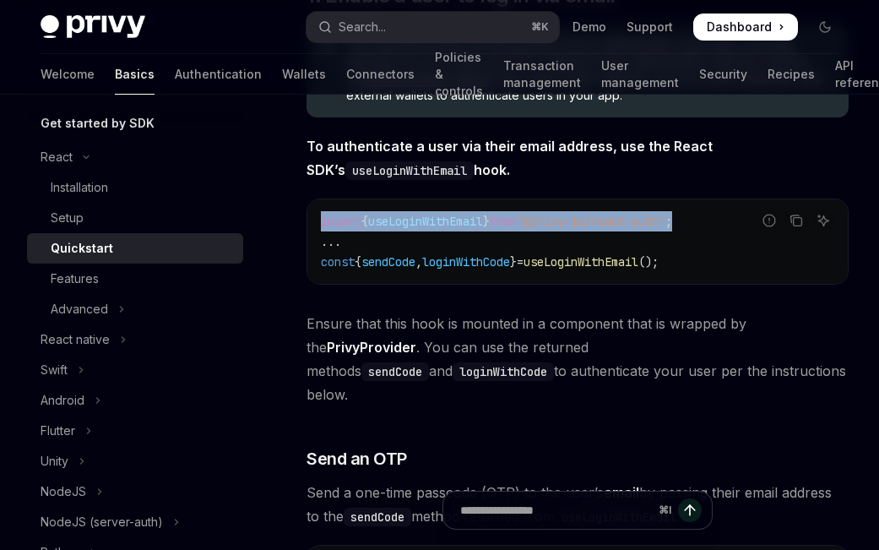
copy span "import { useLoginWithEmail } from '@privy-io/react-auth' ;"
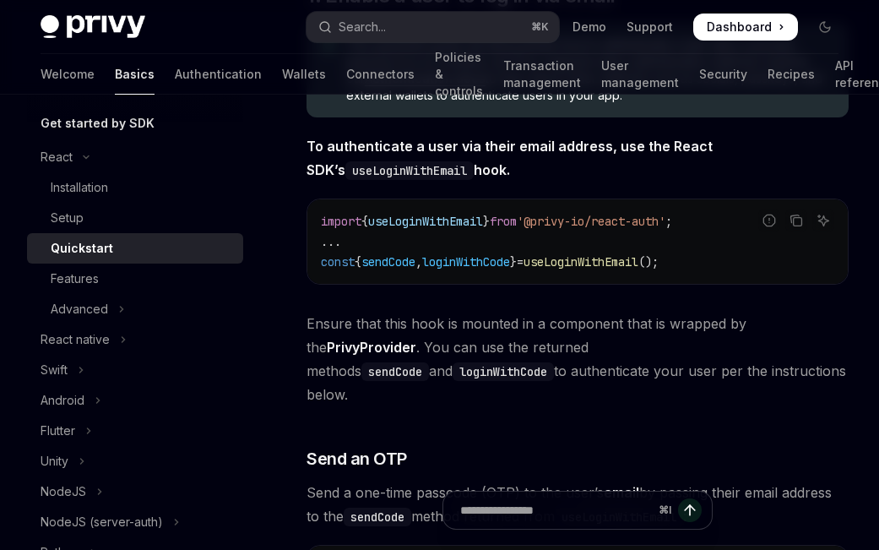
click at [323, 264] on span "const" at bounding box center [338, 261] width 34 height 15
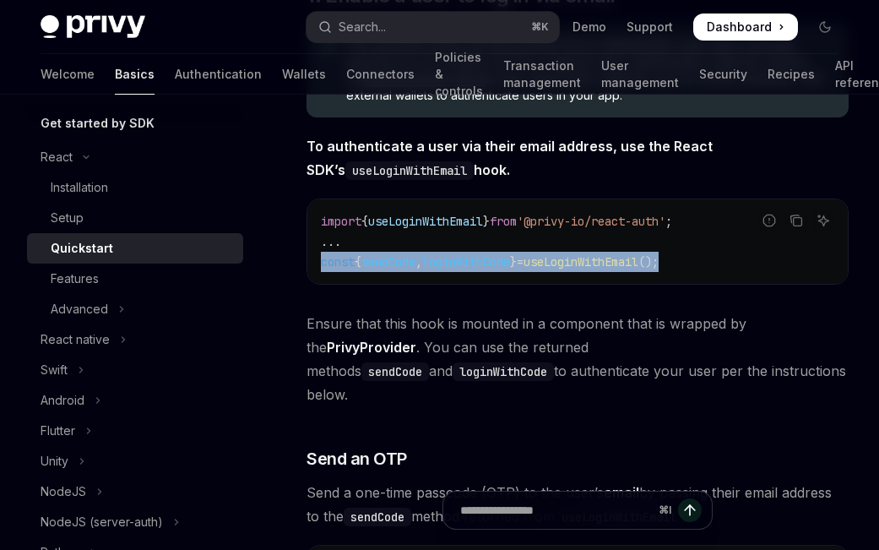
drag, startPoint x: 321, startPoint y: 264, endPoint x: 719, endPoint y: 267, distance: 397.9
click at [719, 267] on code "import { useLoginWithEmail } from '@privy-io/react-auth' ; ... const { sendCode…" at bounding box center [578, 241] width 514 height 61
copy span "const { sendCode , loginWithCode } = useLoginWithEmail ();"
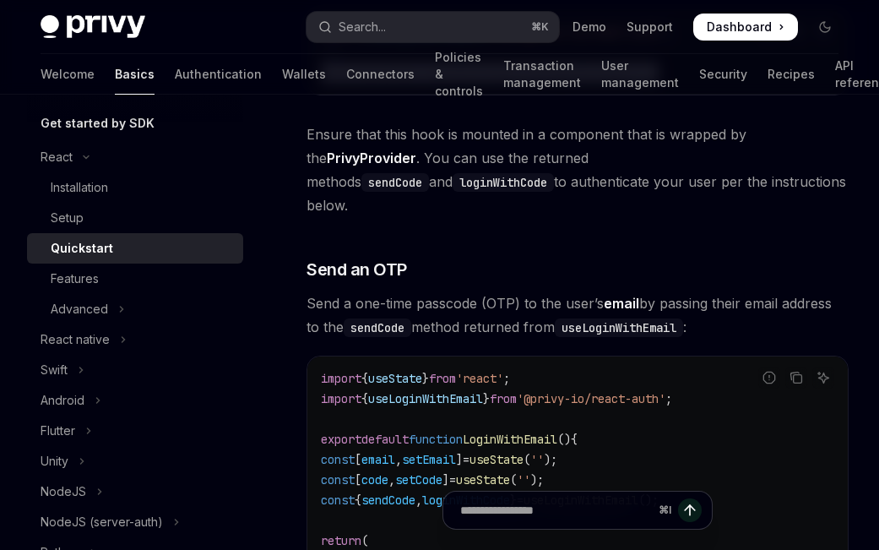
scroll to position [605, 0]
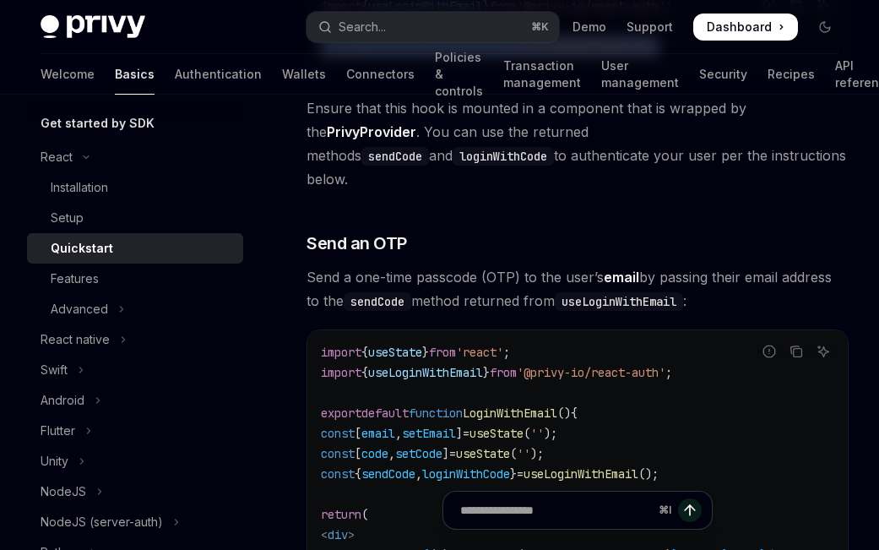
click at [472, 365] on span "useLoginWithEmail" at bounding box center [425, 372] width 115 height 15
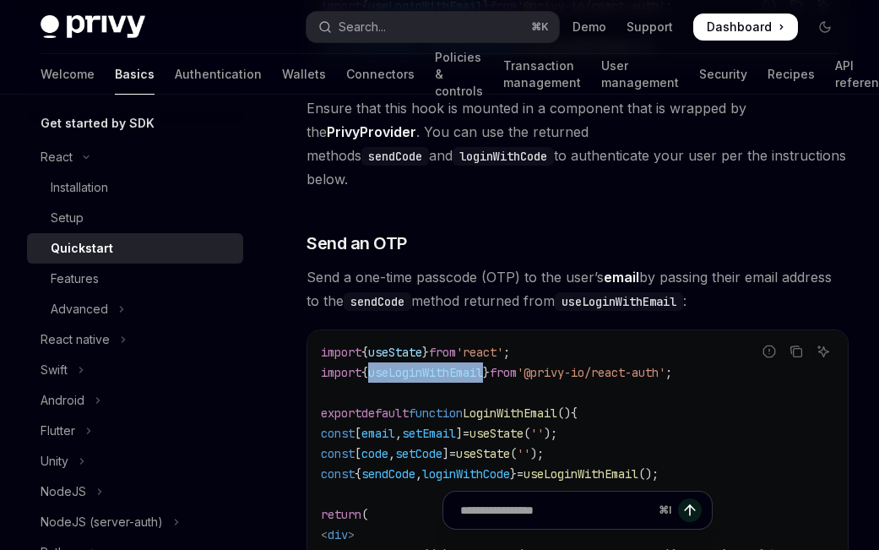
click at [472, 365] on span "useLoginWithEmail" at bounding box center [425, 372] width 115 height 15
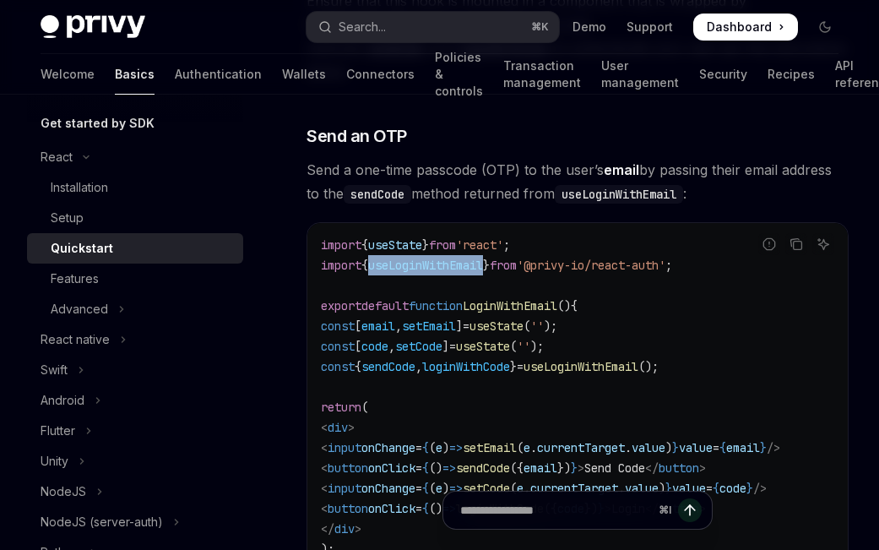
click at [423, 249] on code "import { useState } from 'react' ; import { useLoginWithEmail } from '@privy-io…" at bounding box center [578, 407] width 514 height 345
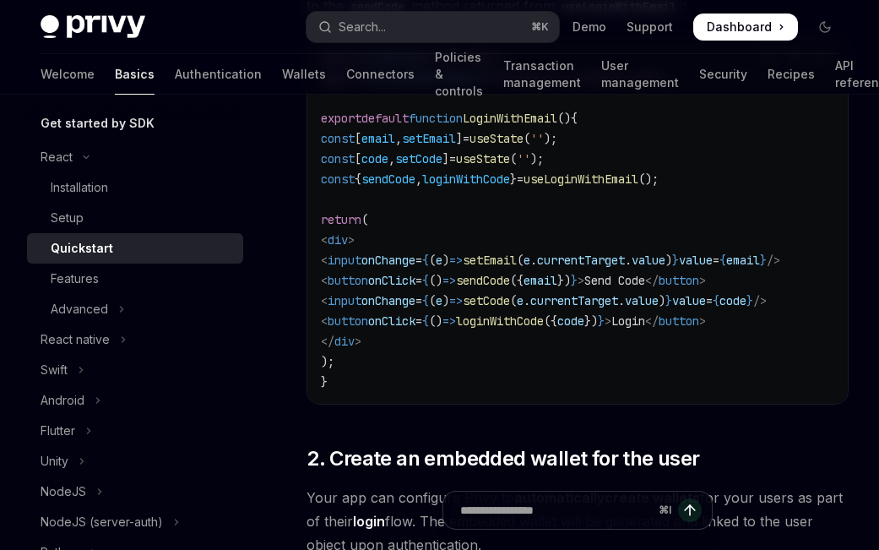
scroll to position [889, 0]
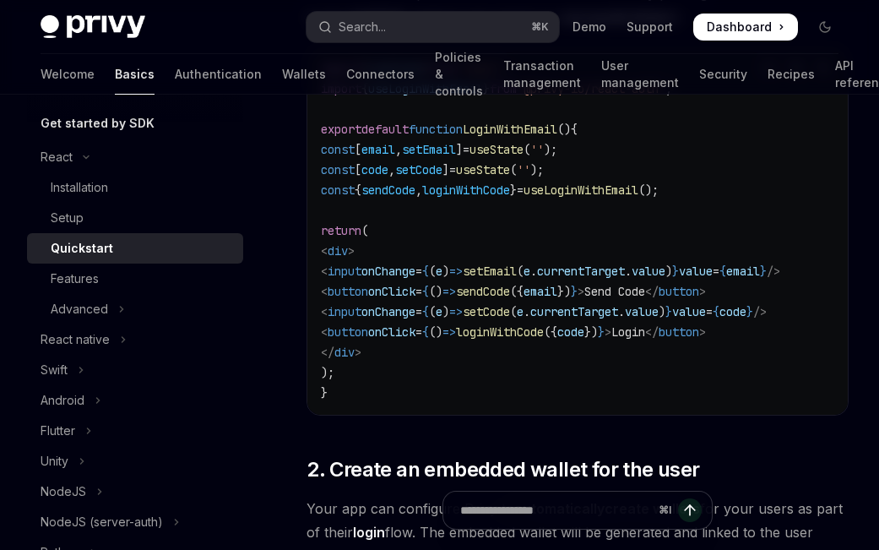
click at [544, 324] on span "loginWithCode" at bounding box center [500, 331] width 88 height 15
click at [689, 326] on code "import { useState } from 'react' ; import { useLoginWithEmail } from '@privy-io…" at bounding box center [578, 230] width 514 height 345
click at [544, 324] on span "loginWithCode" at bounding box center [500, 331] width 88 height 15
drag, startPoint x: 589, startPoint y: 312, endPoint x: 484, endPoint y: 351, distance: 112.0
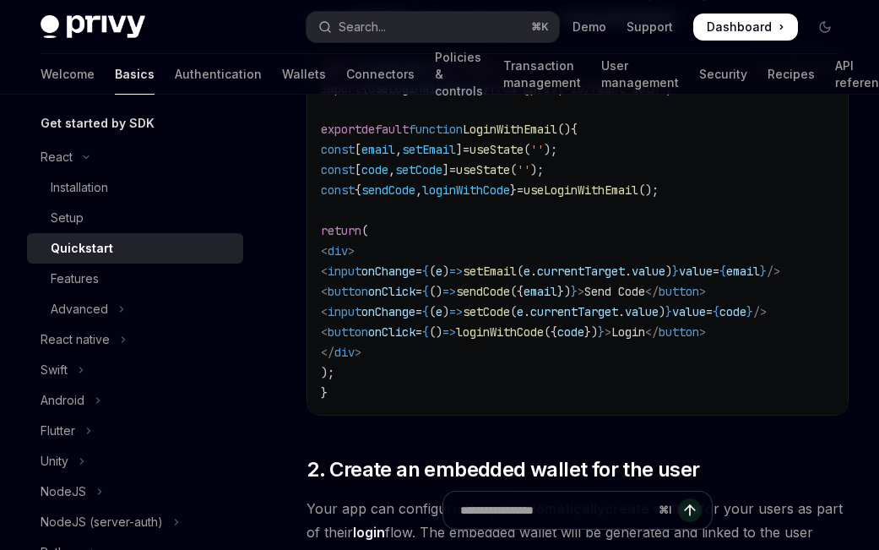
click at [544, 324] on span "loginWithCode" at bounding box center [500, 331] width 88 height 15
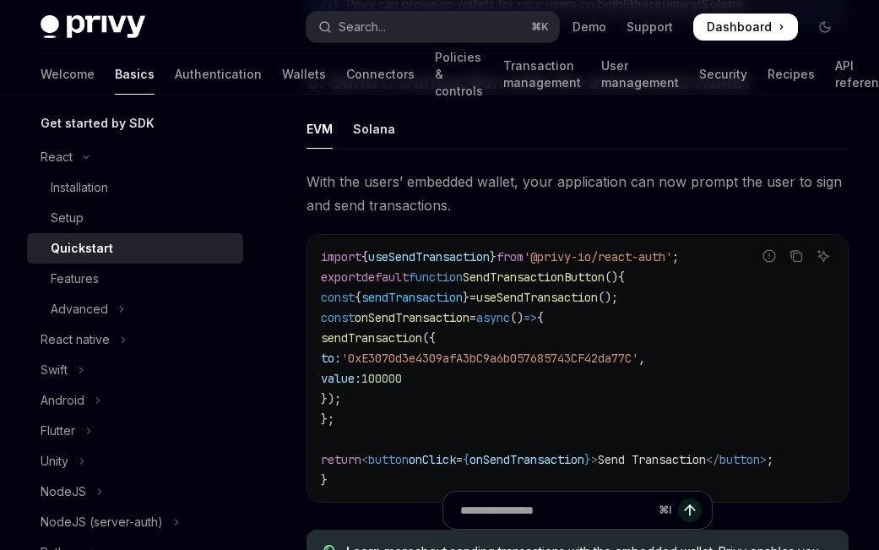
scroll to position [1540, 0]
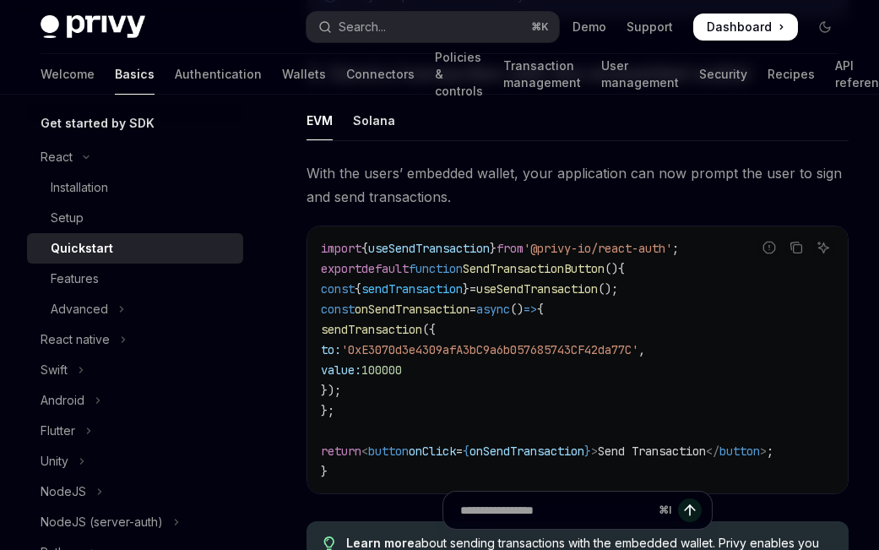
click at [404, 322] on span "sendTransaction" at bounding box center [371, 329] width 101 height 15
click at [442, 302] on span "onSendTransaction" at bounding box center [412, 309] width 115 height 15
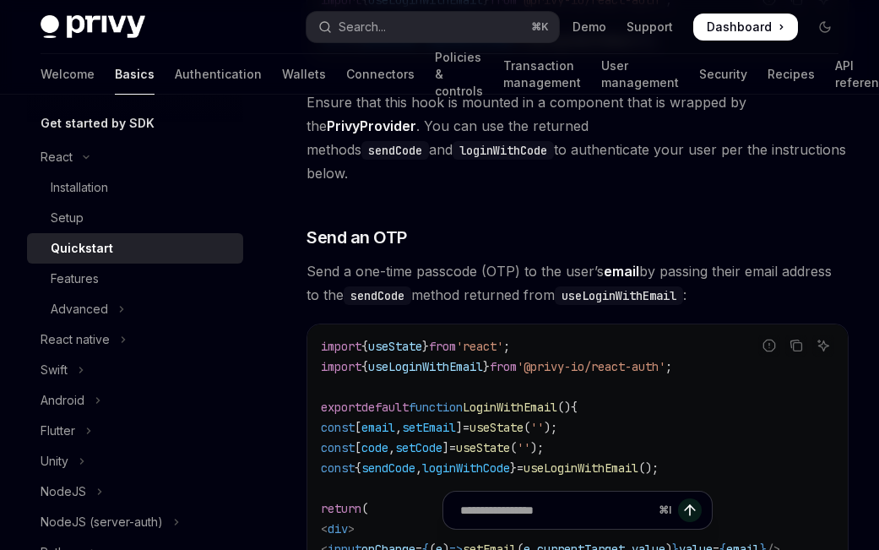
scroll to position [593, 0]
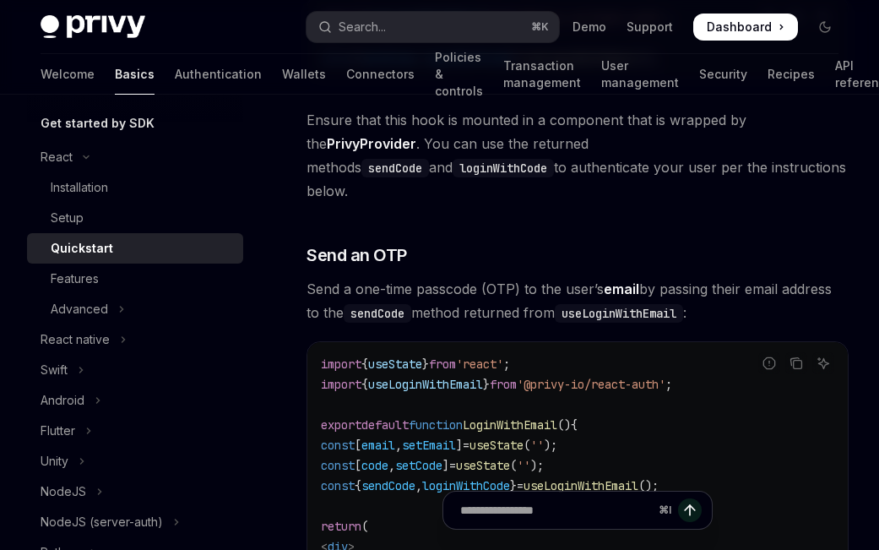
click at [464, 377] on span "useLoginWithEmail" at bounding box center [425, 384] width 115 height 15
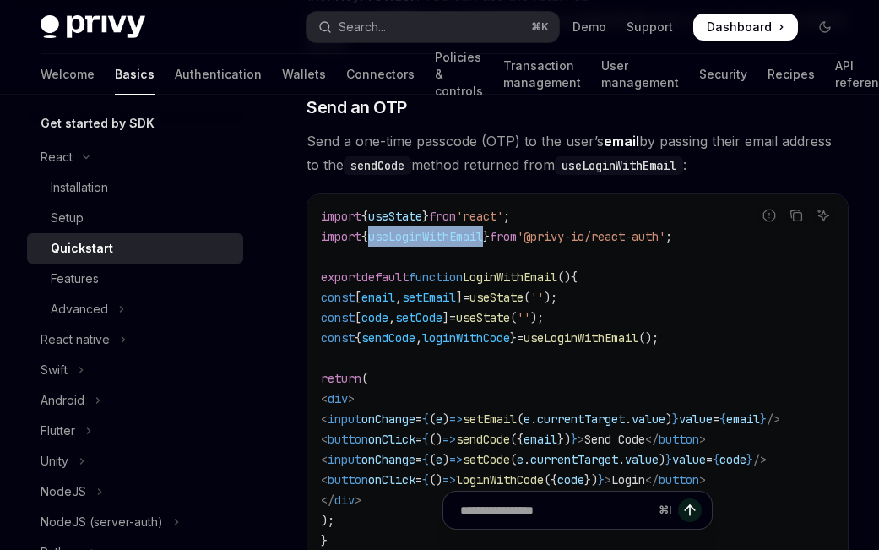
scroll to position [751, 0]
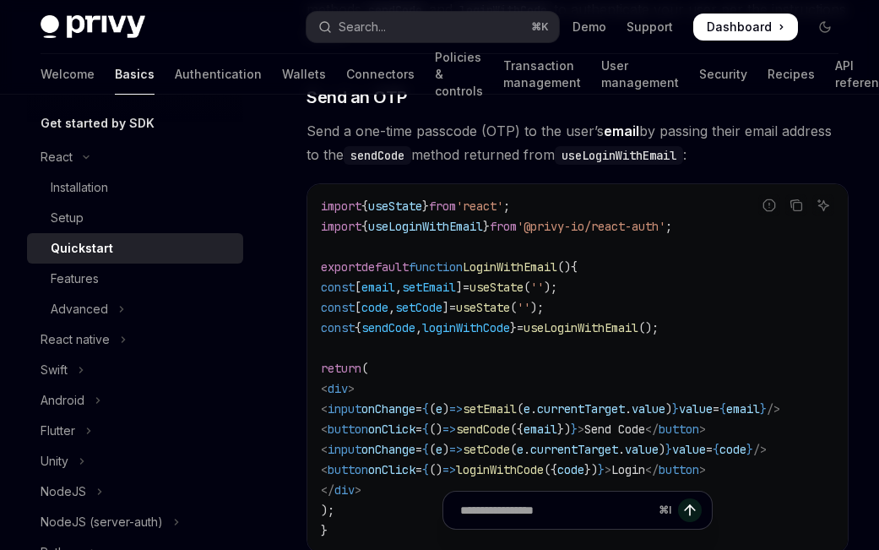
click at [511, 318] on code "import { useState } from 'react' ; import { useLoginWithEmail } from '@privy-io…" at bounding box center [578, 368] width 514 height 345
click at [510, 320] on span "loginWithCode" at bounding box center [466, 327] width 88 height 15
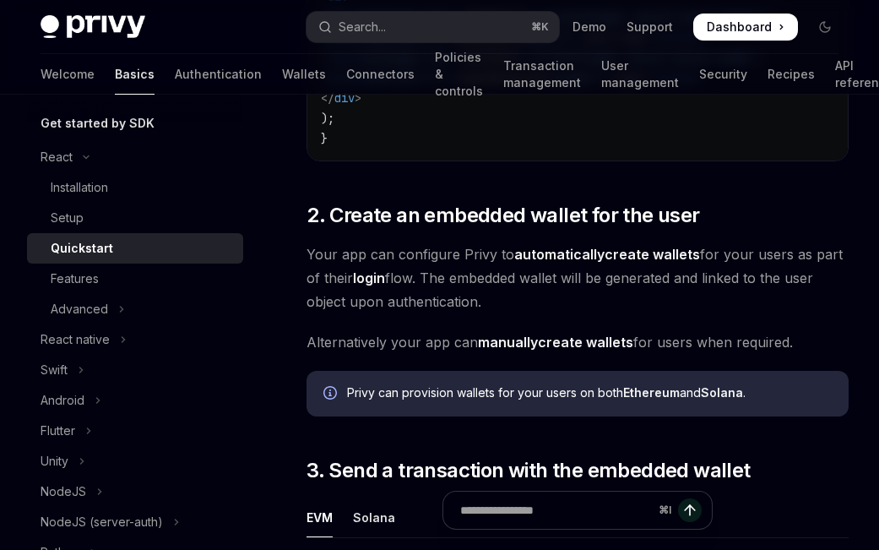
scroll to position [1154, 0]
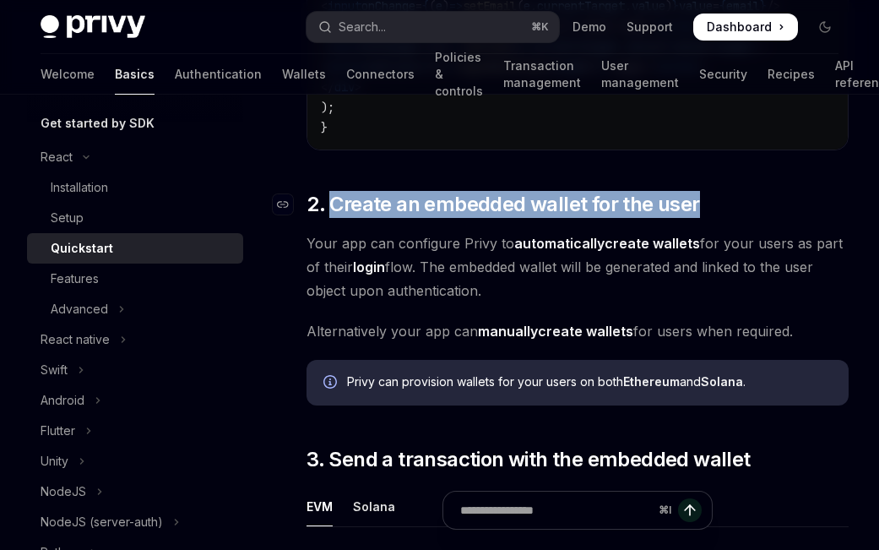
drag, startPoint x: 358, startPoint y: 185, endPoint x: 695, endPoint y: 181, distance: 337.1
click at [695, 191] on span "2. Create an embedded wallet for the user" at bounding box center [503, 204] width 393 height 27
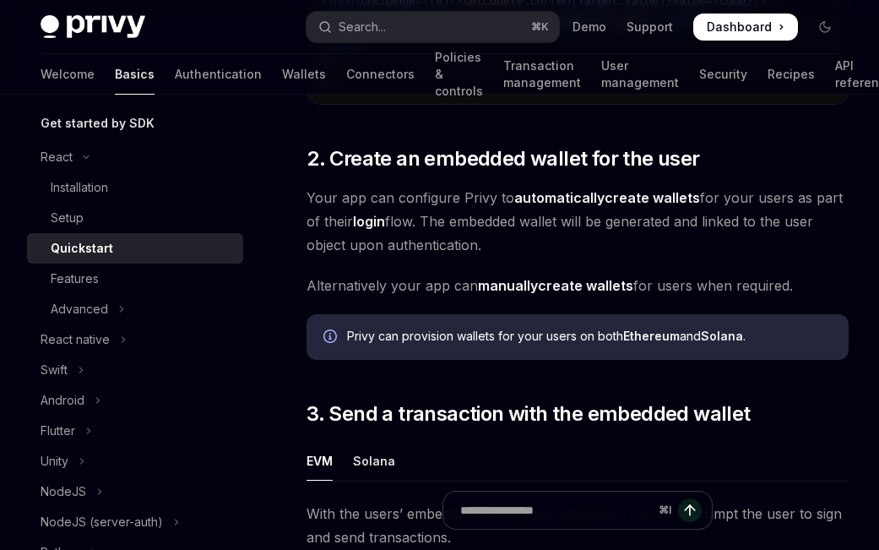
click at [392, 207] on span "Your app can configure Privy to automatically create wallets for your users as …" at bounding box center [578, 221] width 542 height 71
drag, startPoint x: 311, startPoint y: 231, endPoint x: 492, endPoint y: 227, distance: 180.8
click at [492, 227] on span "Your app can configure Privy to automatically create wallets for your users as …" at bounding box center [578, 221] width 542 height 71
click at [496, 231] on span "Your app can configure Privy to automatically create wallets for your users as …" at bounding box center [578, 221] width 542 height 71
drag, startPoint x: 389, startPoint y: 227, endPoint x: 313, endPoint y: 227, distance: 76.0
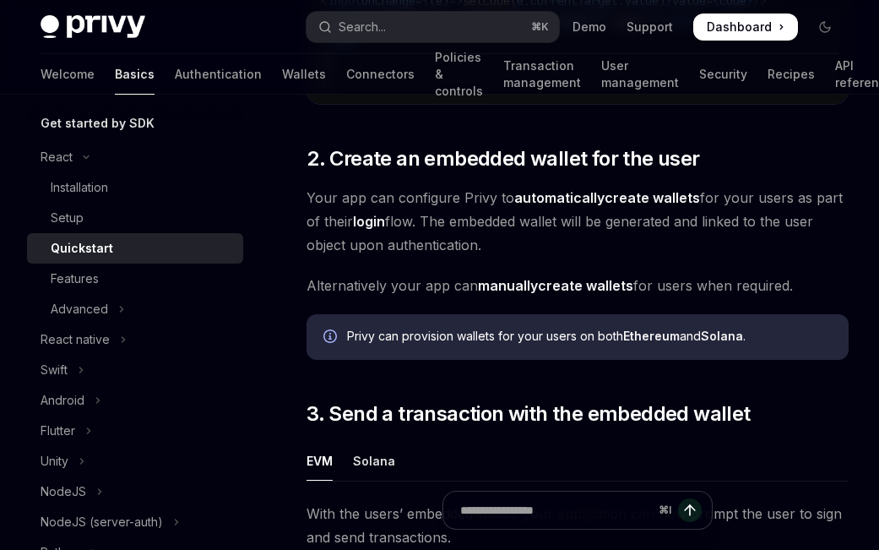
click at [311, 227] on span "Your app can configure Privy to automatically create wallets for your users as …" at bounding box center [578, 221] width 542 height 71
drag, startPoint x: 347, startPoint y: 226, endPoint x: 416, endPoint y: 238, distance: 70.3
click at [350, 227] on span "Your app can configure Privy to automatically create wallets for your users as …" at bounding box center [578, 221] width 542 height 71
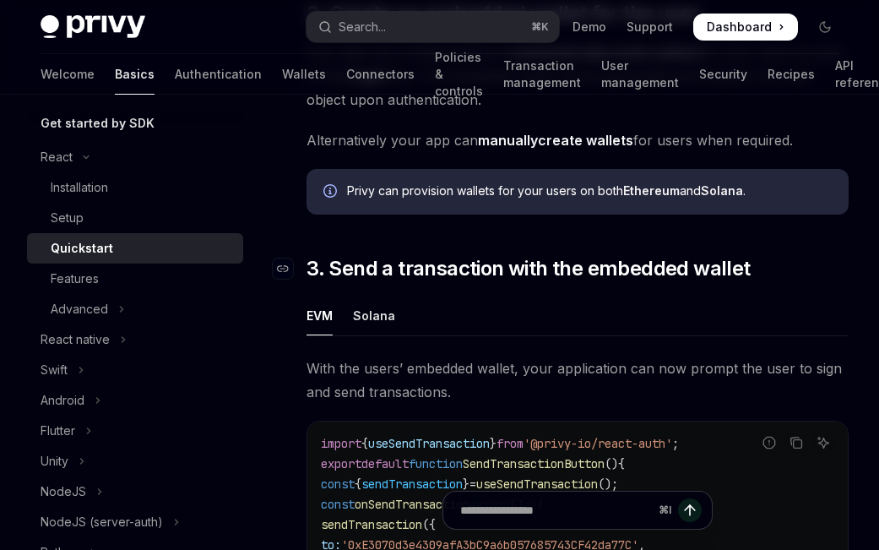
click at [493, 260] on span "3. Send a transaction with the embedded wallet" at bounding box center [529, 268] width 444 height 27
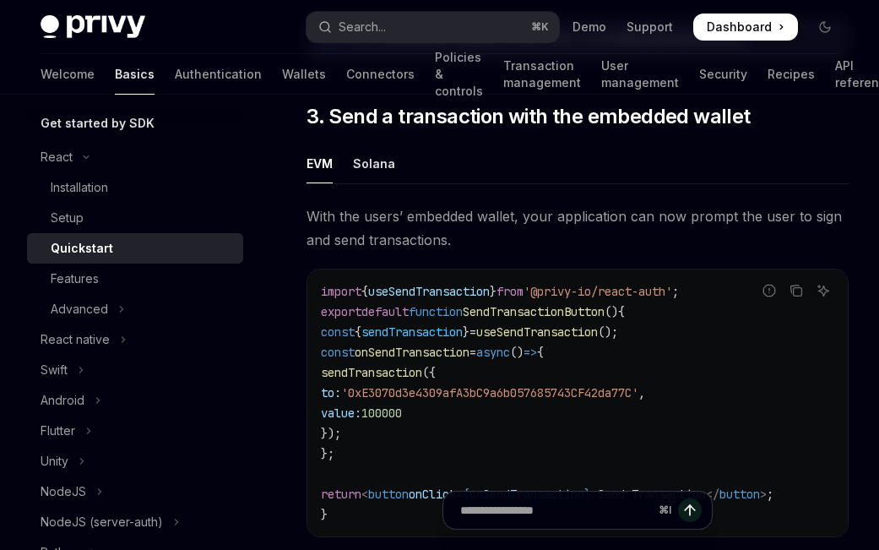
scroll to position [1528, 0]
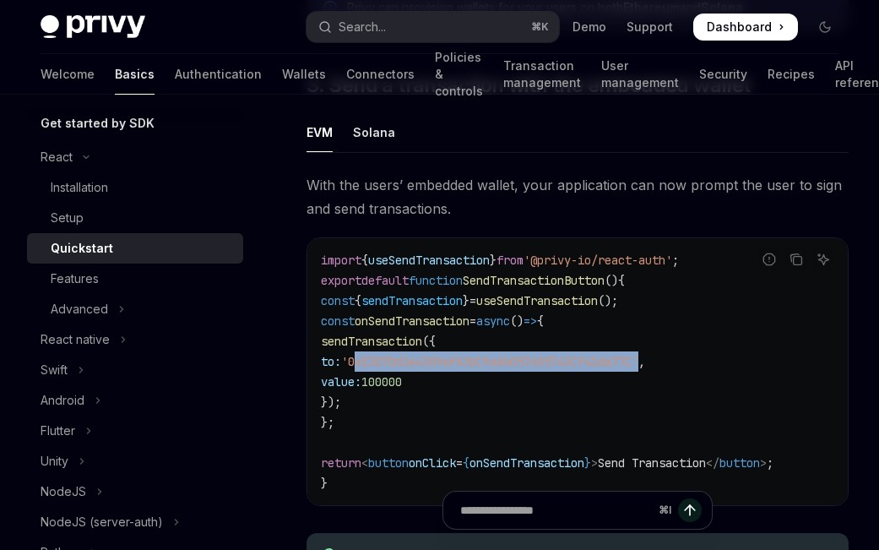
drag, startPoint x: 399, startPoint y: 343, endPoint x: 527, endPoint y: 335, distance: 128.6
click at [639, 354] on span "'0xE3070d3e4309afA3bC9a6b057685743CF42da77C'" at bounding box center [489, 361] width 297 height 15
click at [526, 335] on code "import { useSendTransaction } from '@privy-io/react-auth' ; export default func…" at bounding box center [578, 371] width 514 height 243
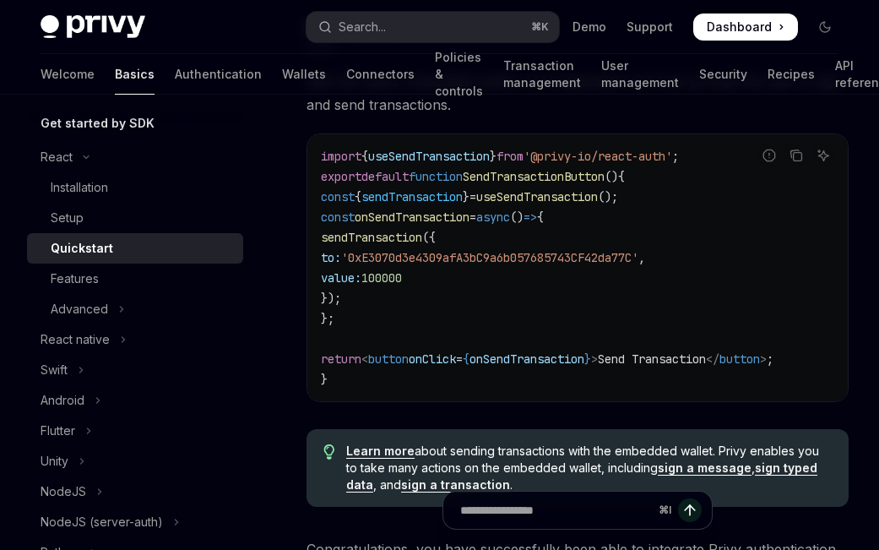
scroll to position [1631, 0]
